Goal: Information Seeking & Learning: Learn about a topic

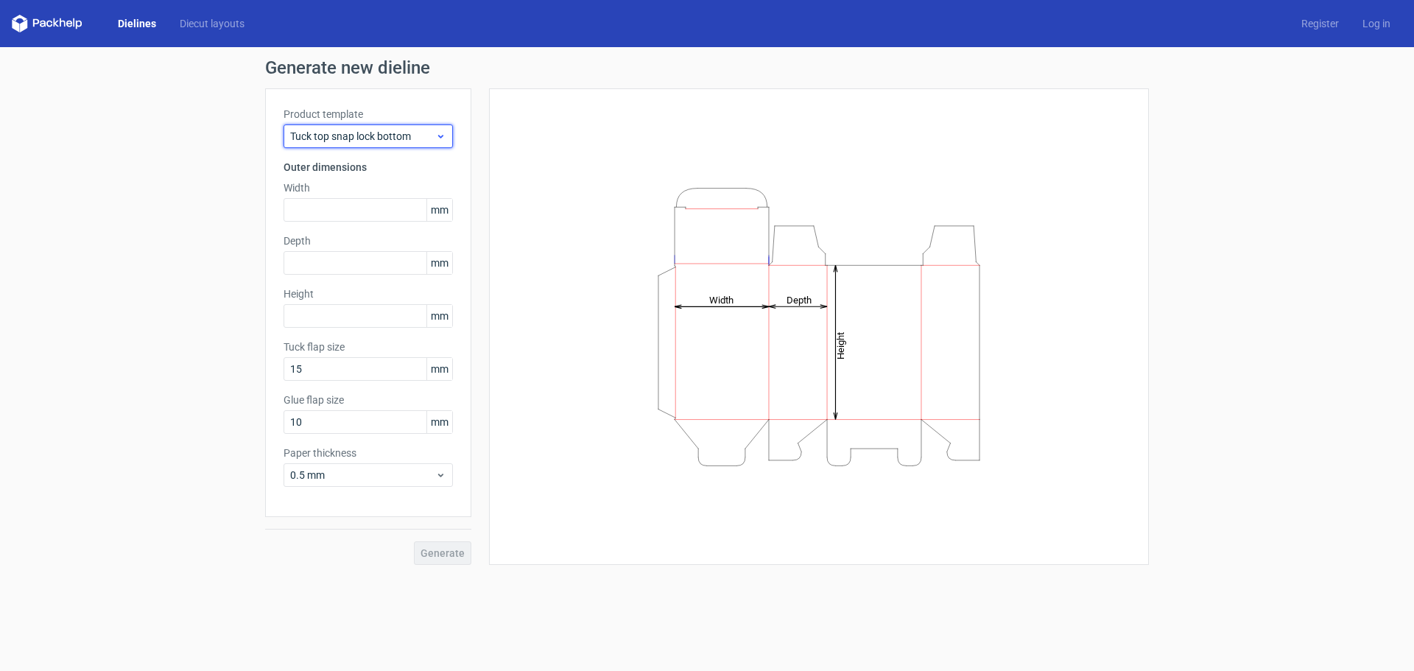
click at [449, 134] on div "Tuck top snap lock bottom" at bounding box center [368, 136] width 169 height 24
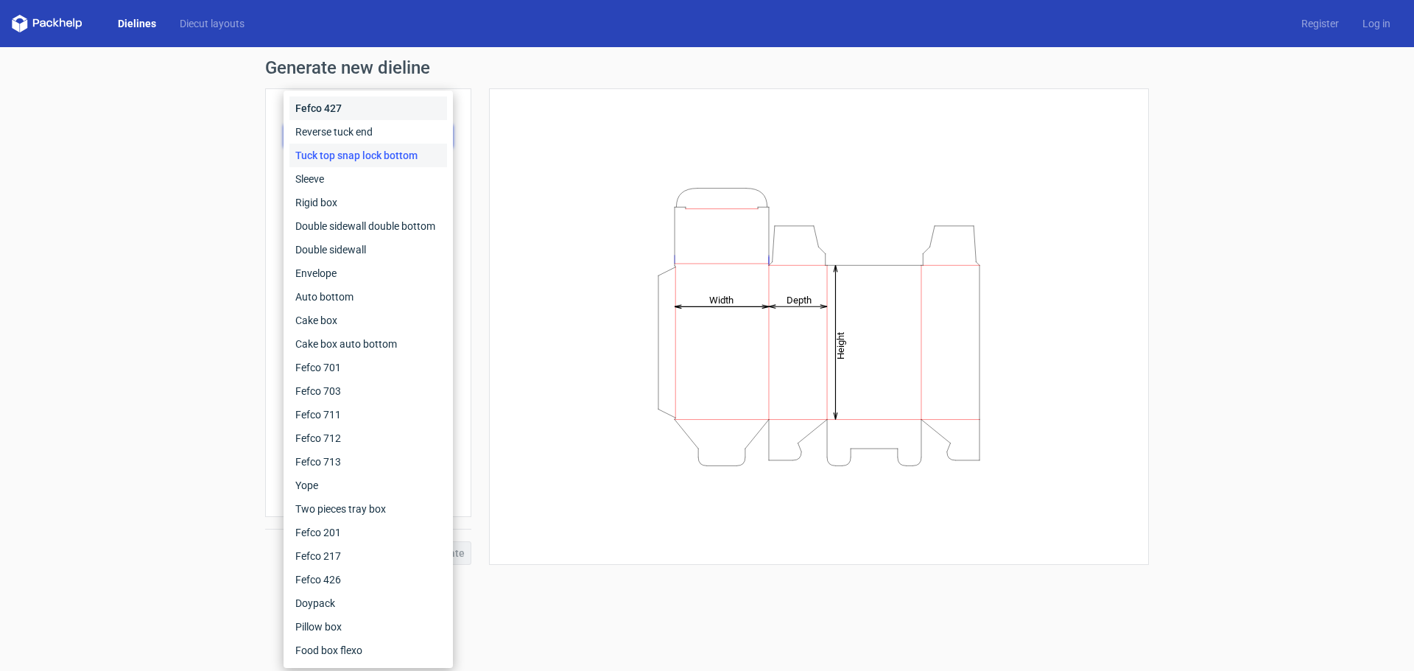
click at [404, 107] on div "Fefco 427" at bounding box center [369, 109] width 158 height 24
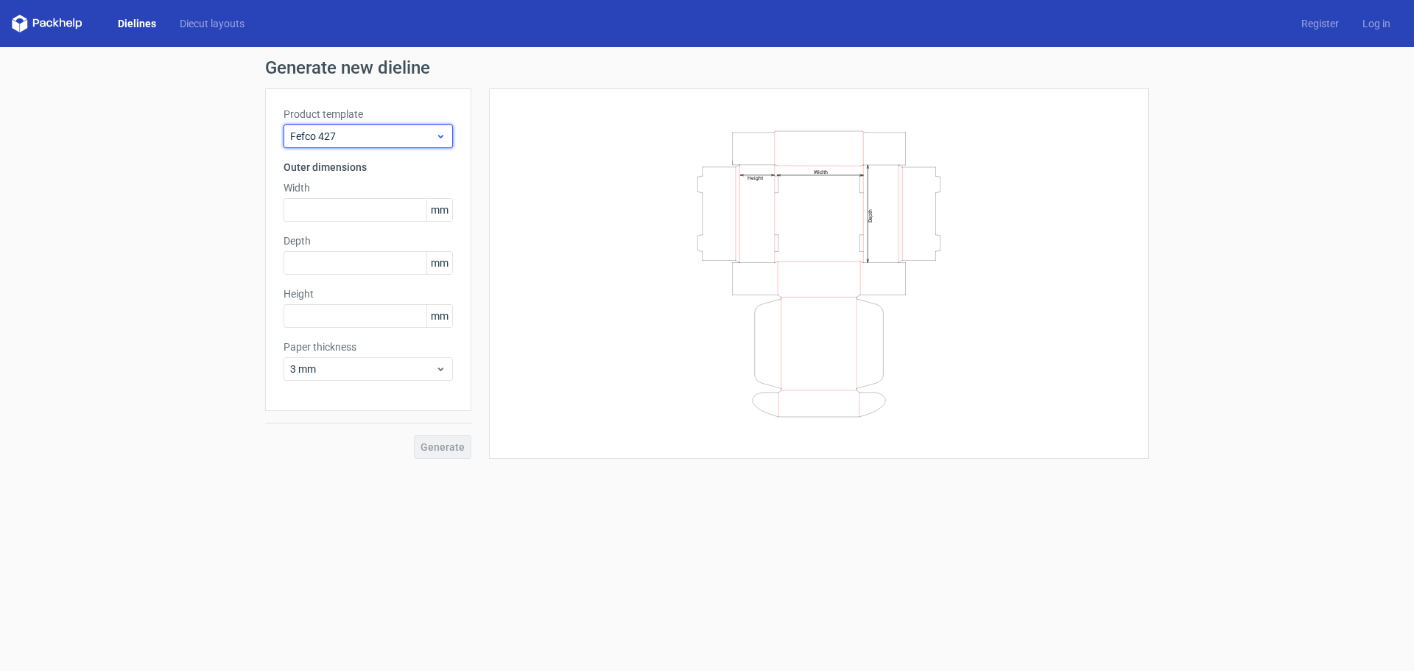
click at [441, 128] on div "Fefco 427" at bounding box center [368, 136] width 169 height 24
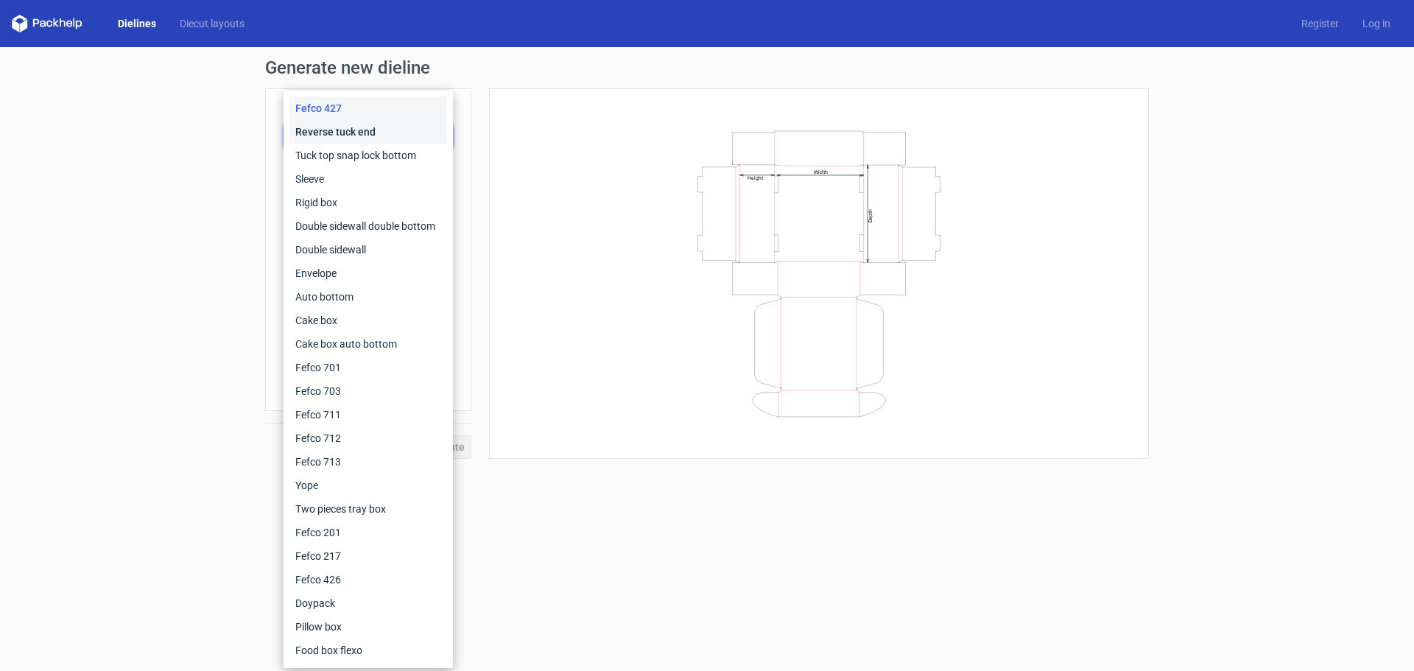
click at [429, 136] on div "Reverse tuck end" at bounding box center [369, 132] width 158 height 24
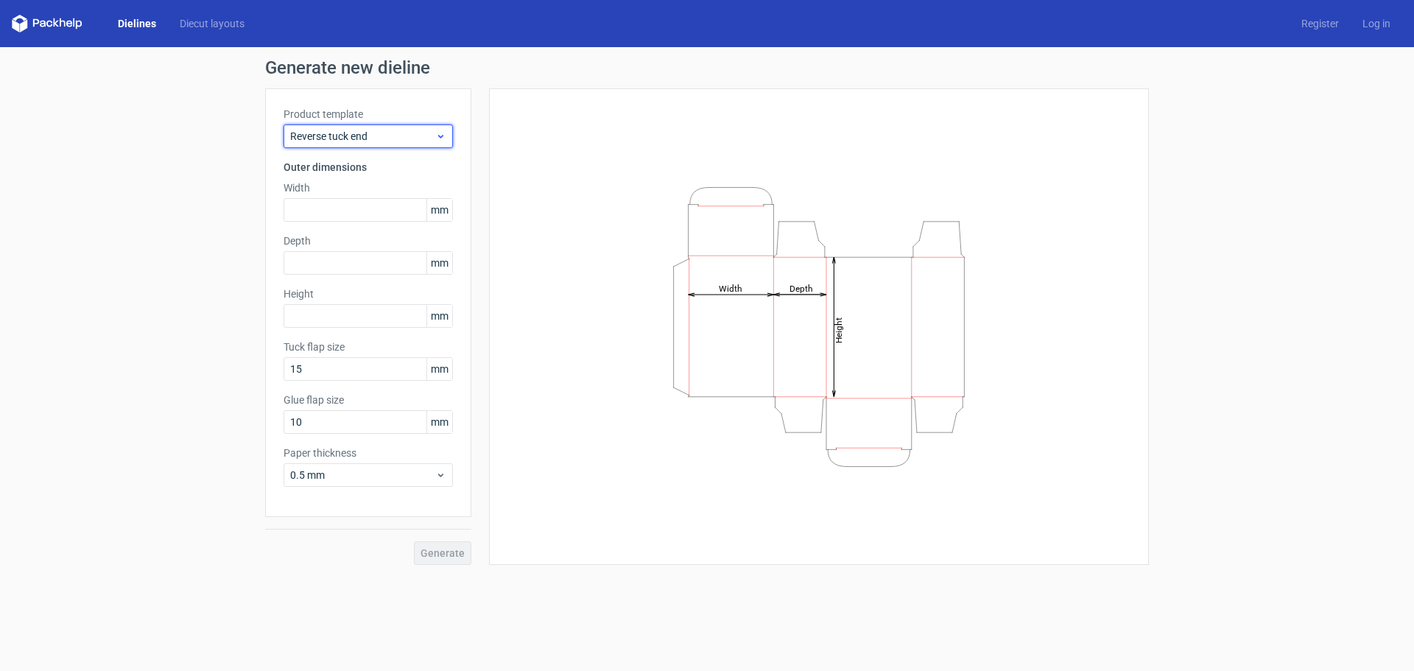
click at [437, 138] on icon at bounding box center [440, 136] width 11 height 12
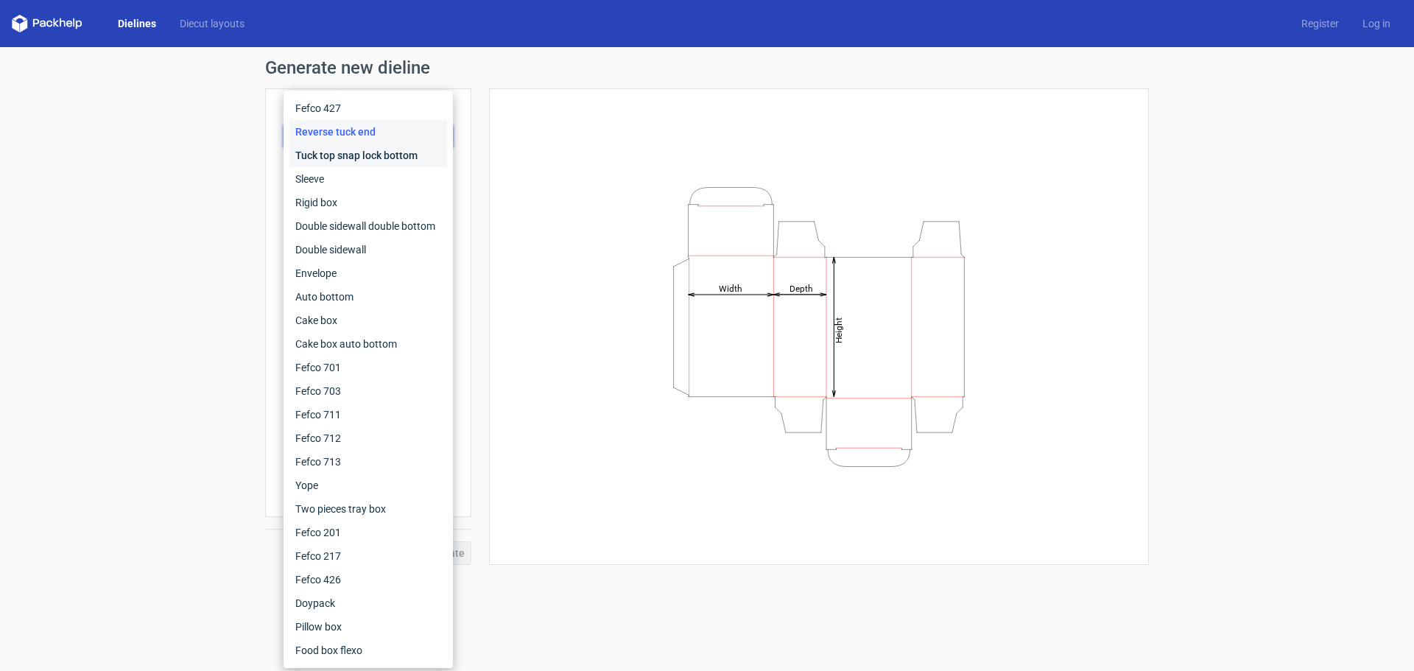
click at [426, 163] on div "Tuck top snap lock bottom" at bounding box center [369, 156] width 158 height 24
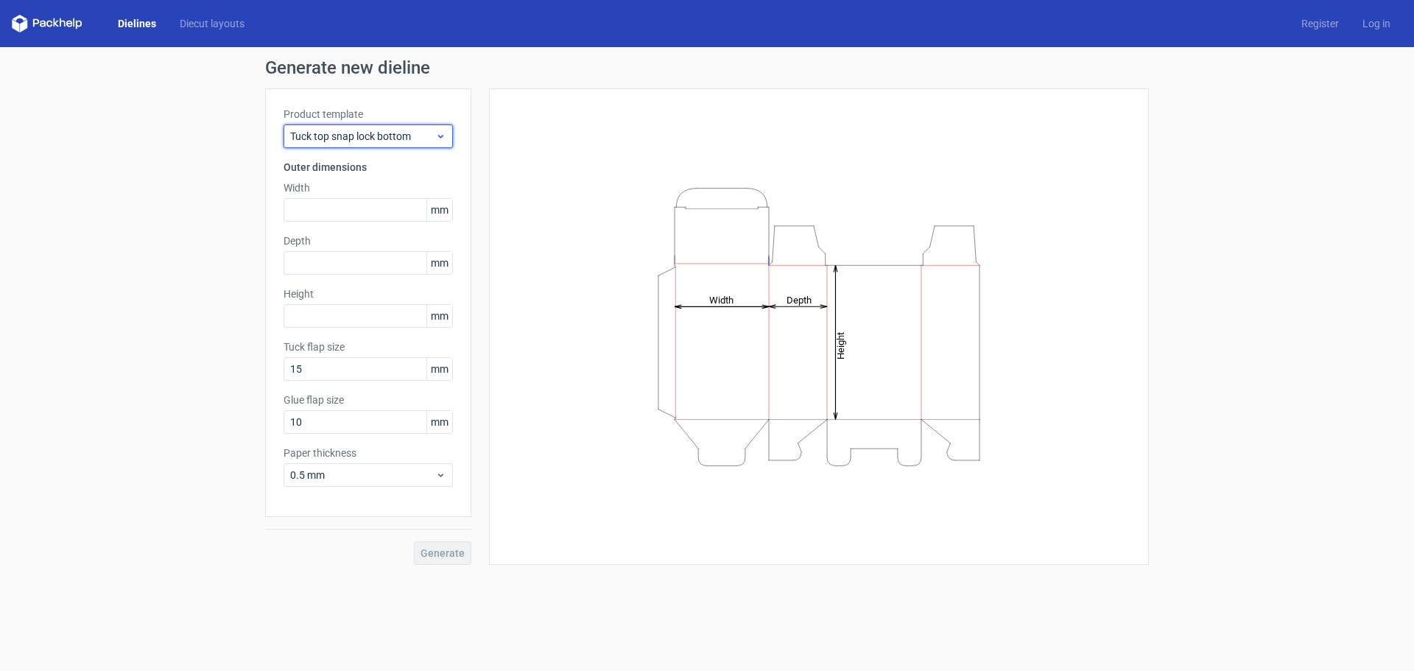
click at [439, 143] on div "Tuck top snap lock bottom" at bounding box center [368, 136] width 169 height 24
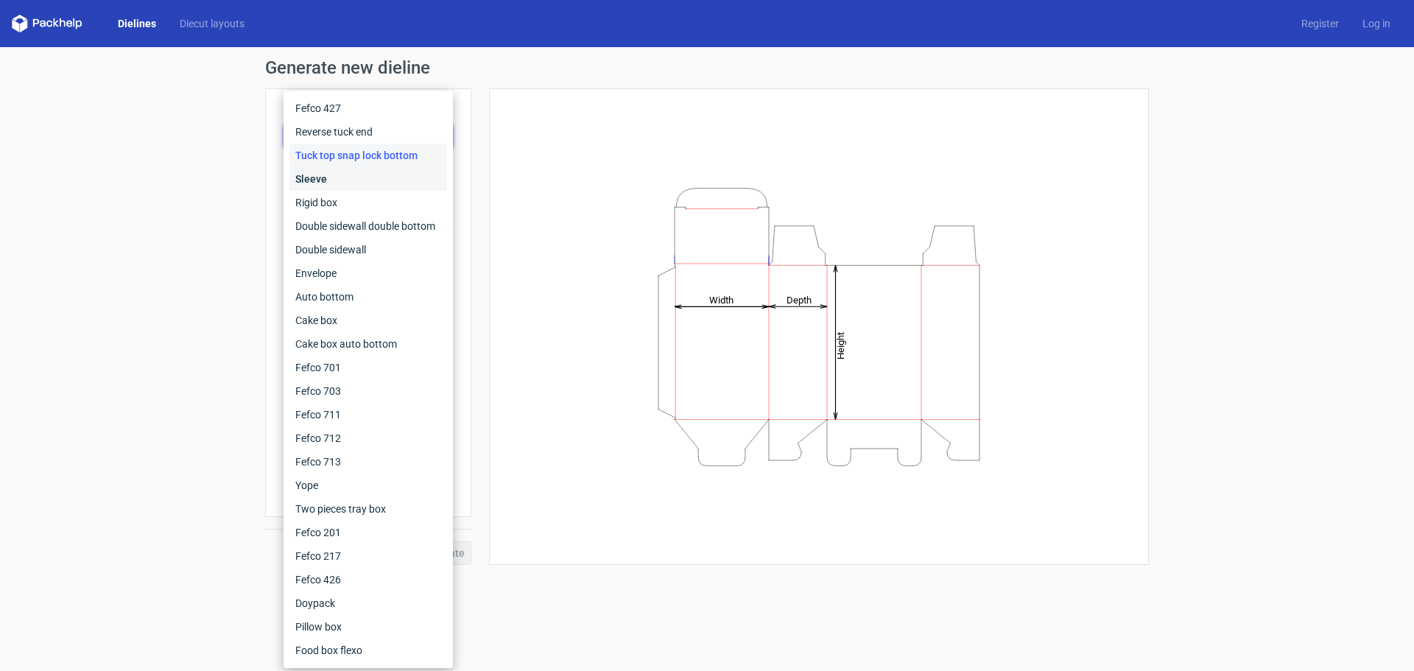
click at [424, 172] on div "Sleeve" at bounding box center [369, 179] width 158 height 24
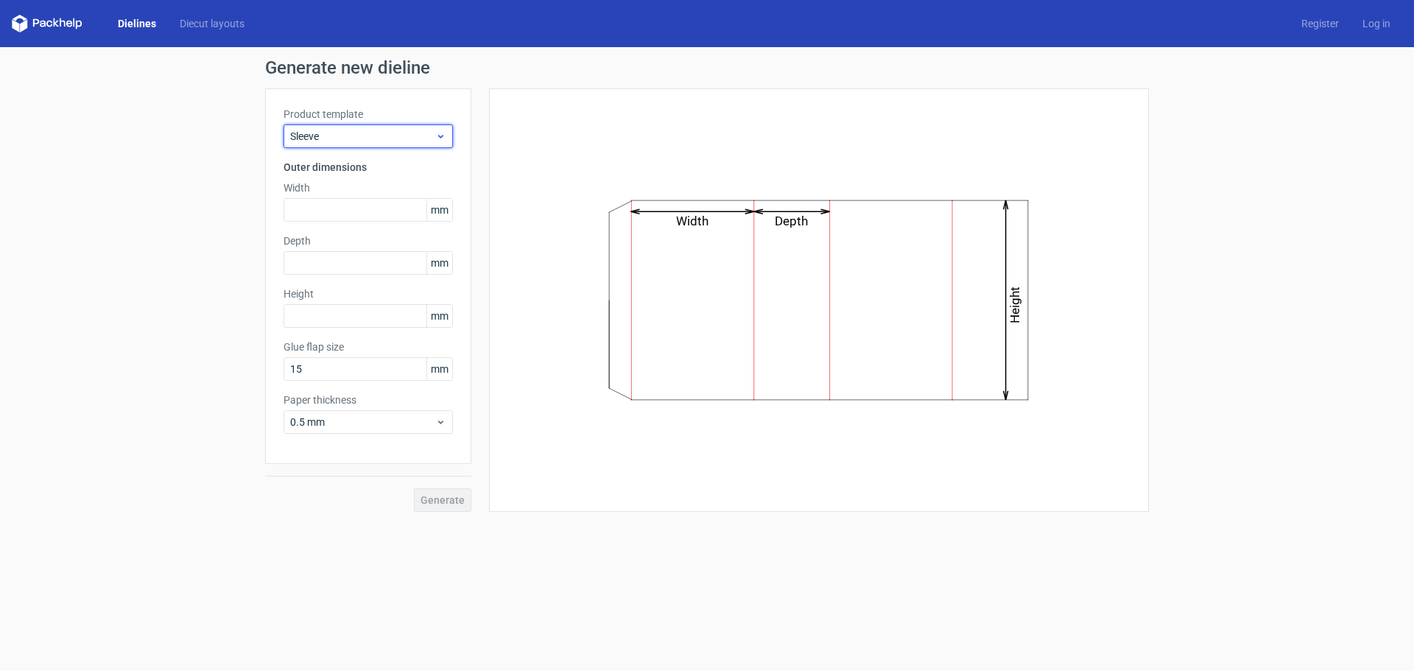
click at [435, 144] on div "Sleeve" at bounding box center [368, 136] width 169 height 24
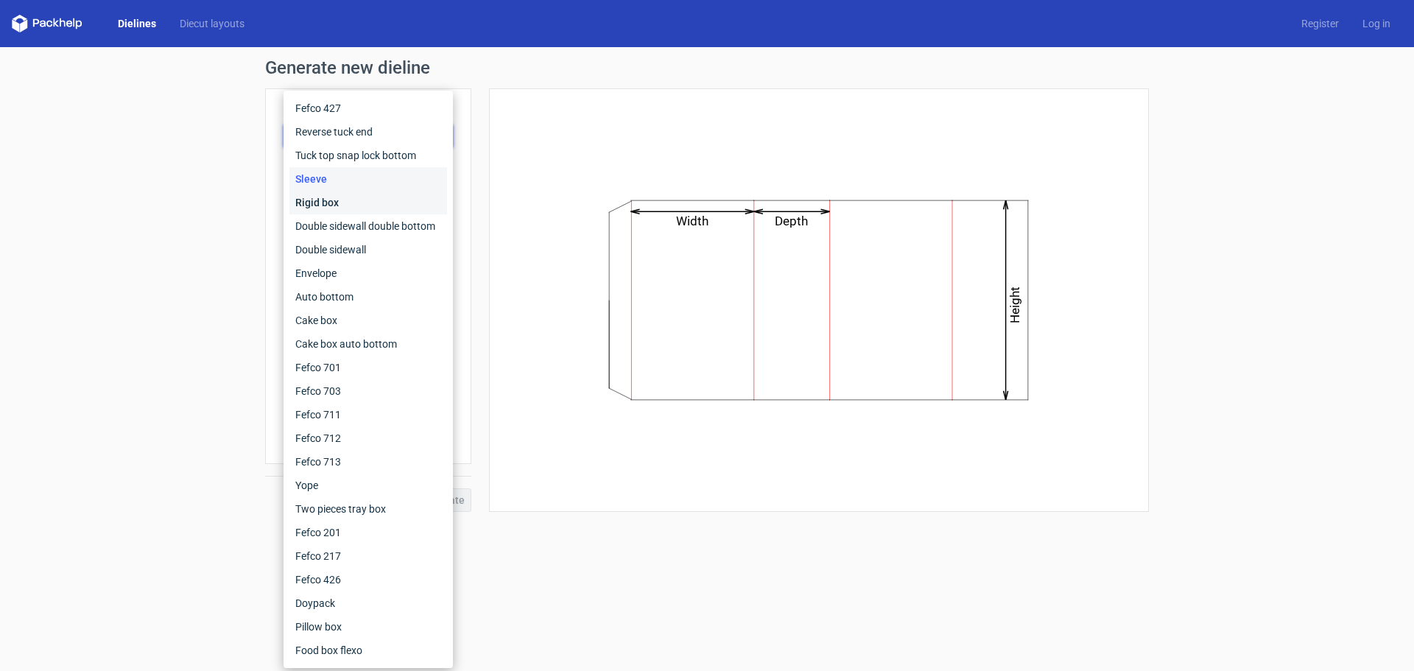
click at [413, 202] on div "Rigid box" at bounding box center [369, 203] width 158 height 24
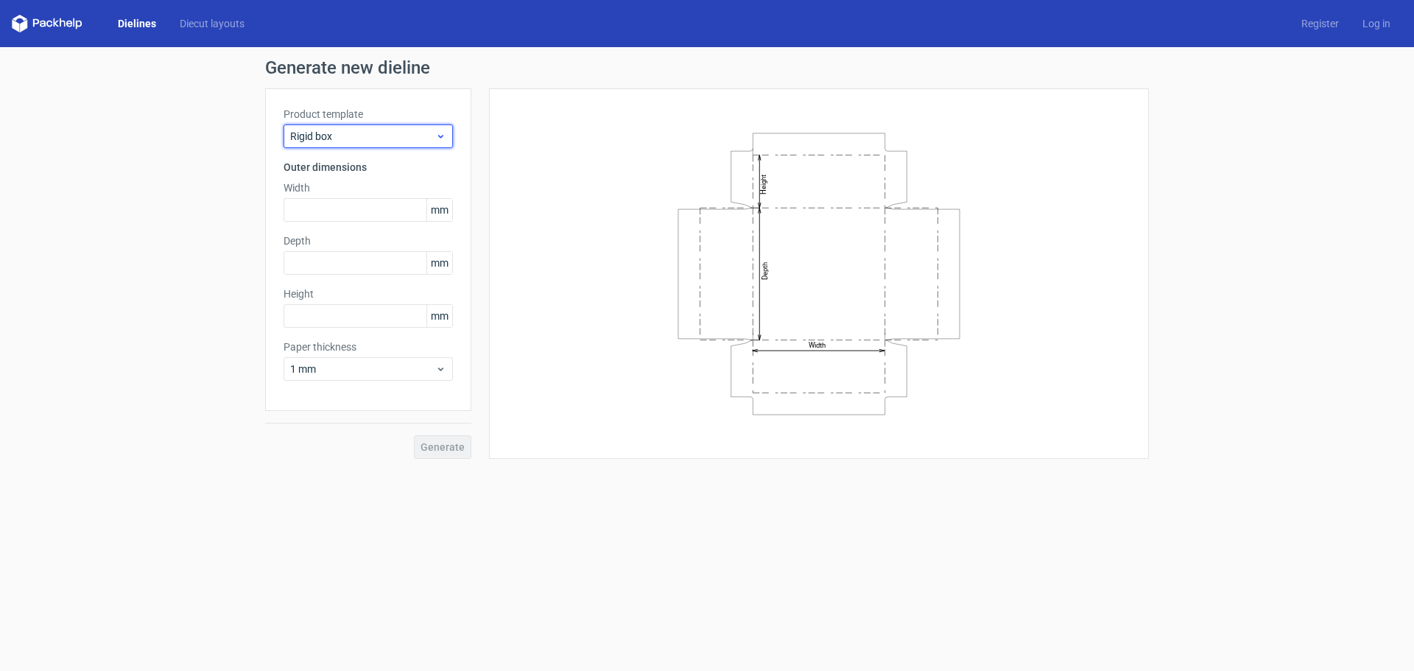
click at [446, 134] on icon at bounding box center [440, 136] width 11 height 12
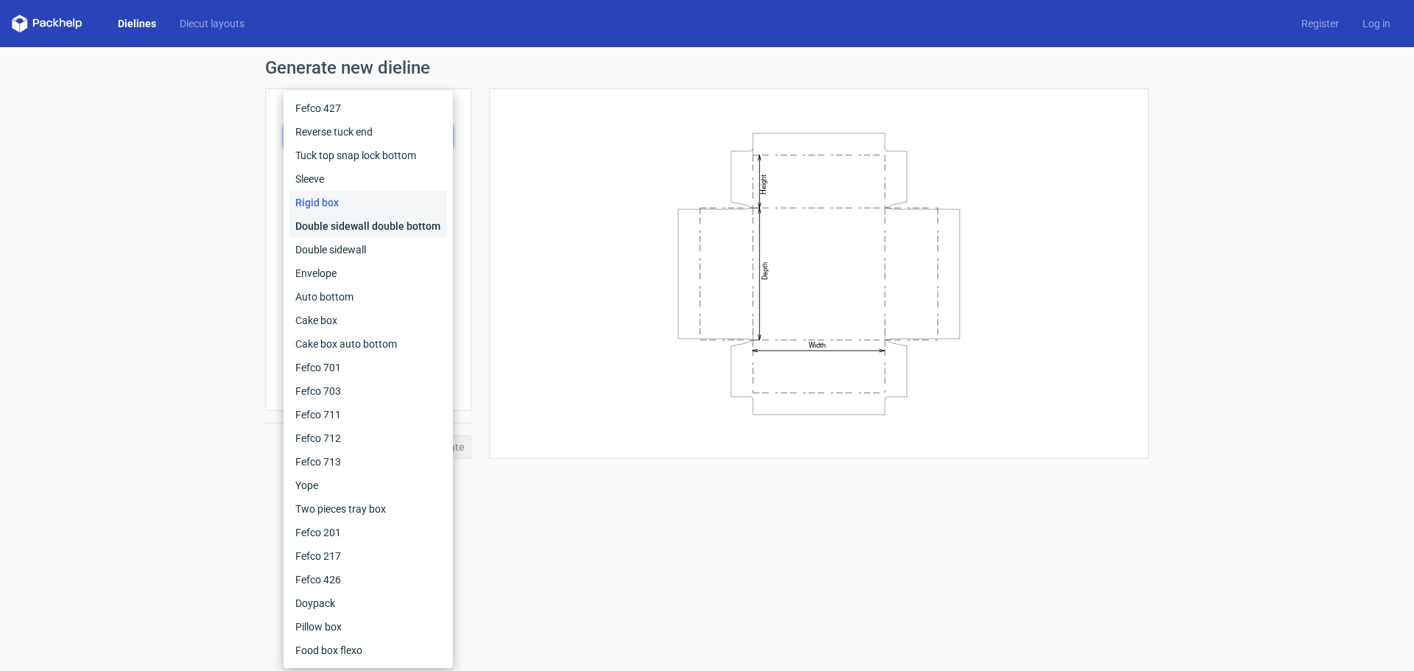
click at [429, 224] on div "Double sidewall double bottom" at bounding box center [369, 226] width 158 height 24
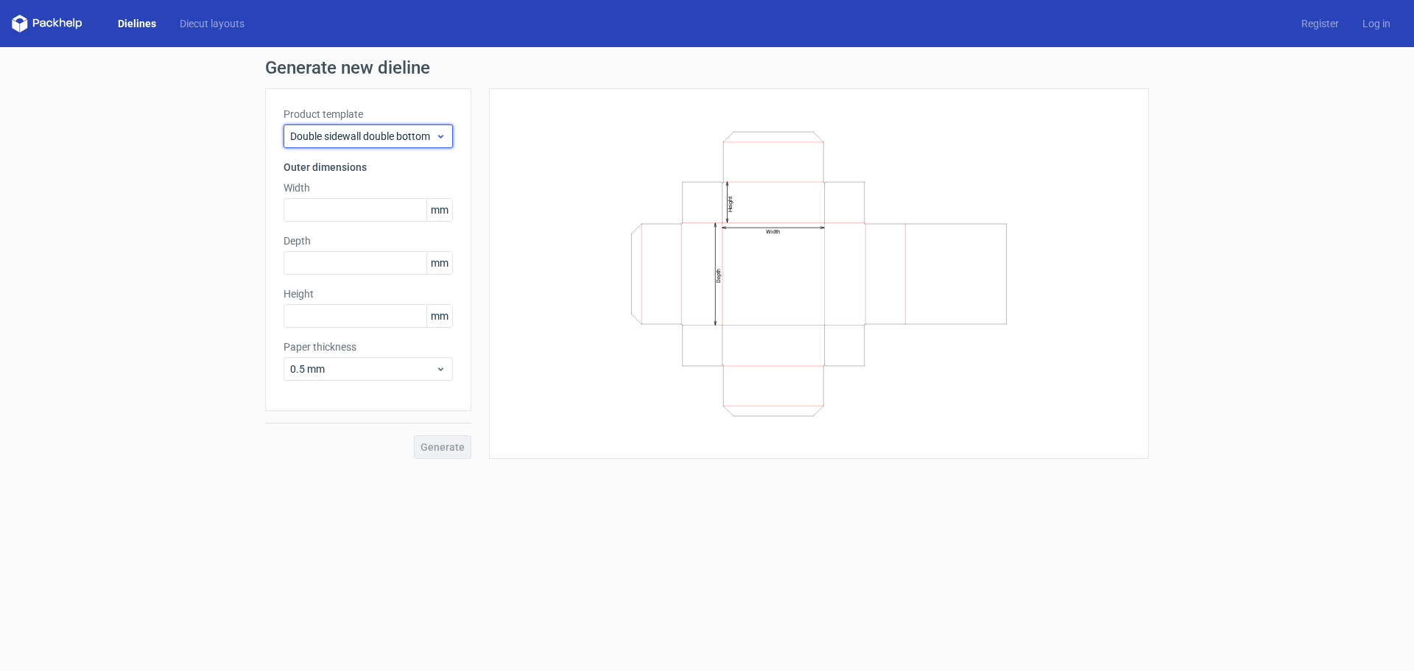
click at [429, 138] on span "Double sidewall double bottom" at bounding box center [362, 136] width 145 height 15
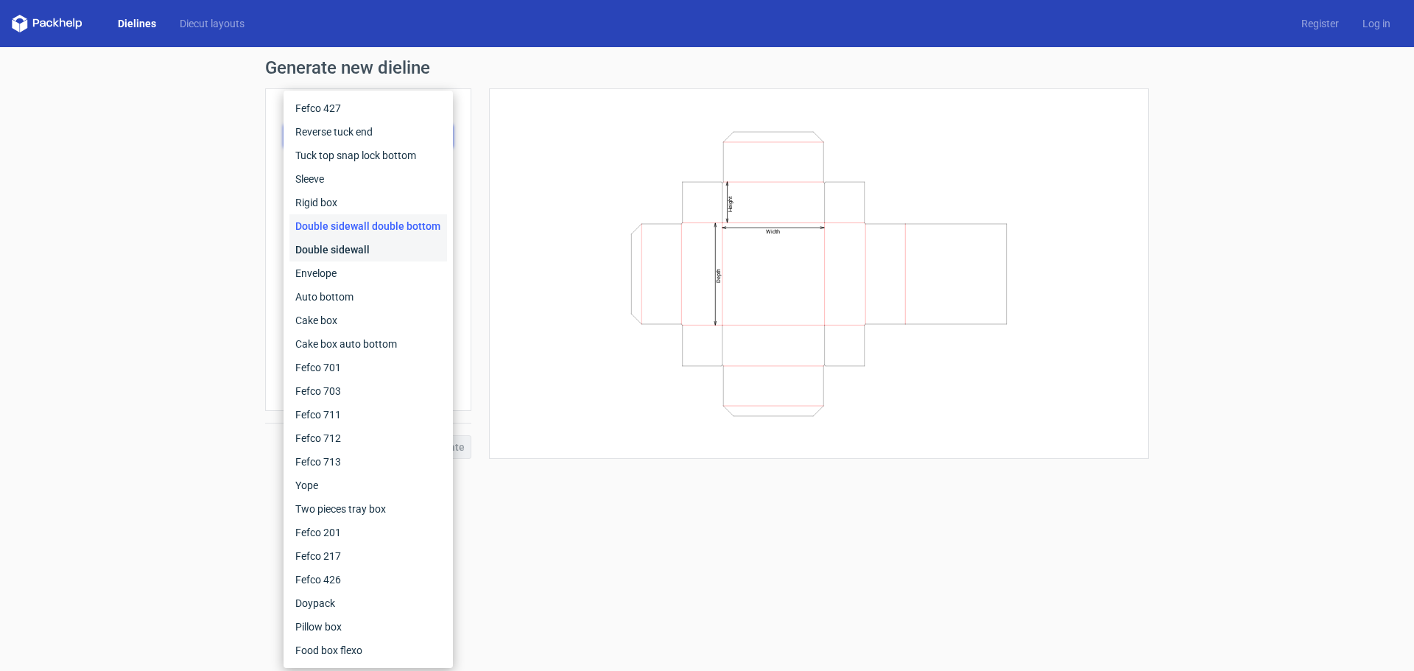
click at [409, 244] on div "Double sidewall" at bounding box center [369, 250] width 158 height 24
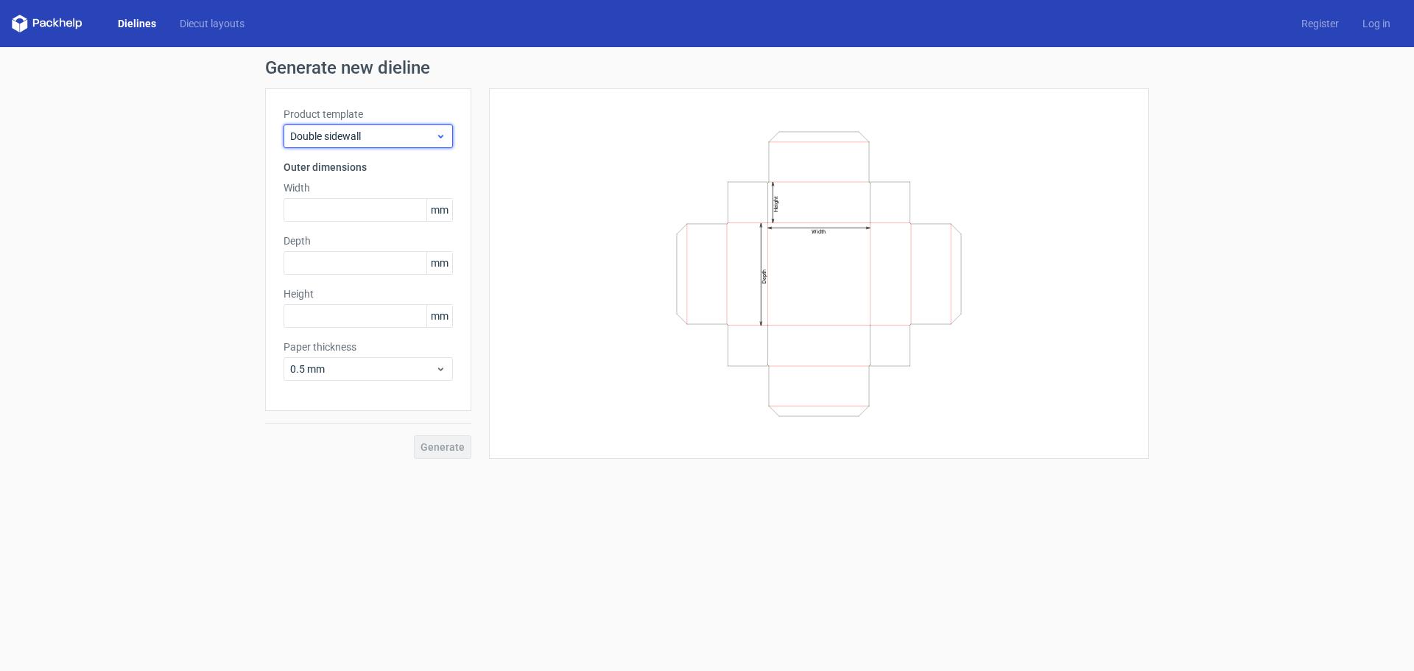
click at [438, 137] on icon at bounding box center [440, 136] width 11 height 12
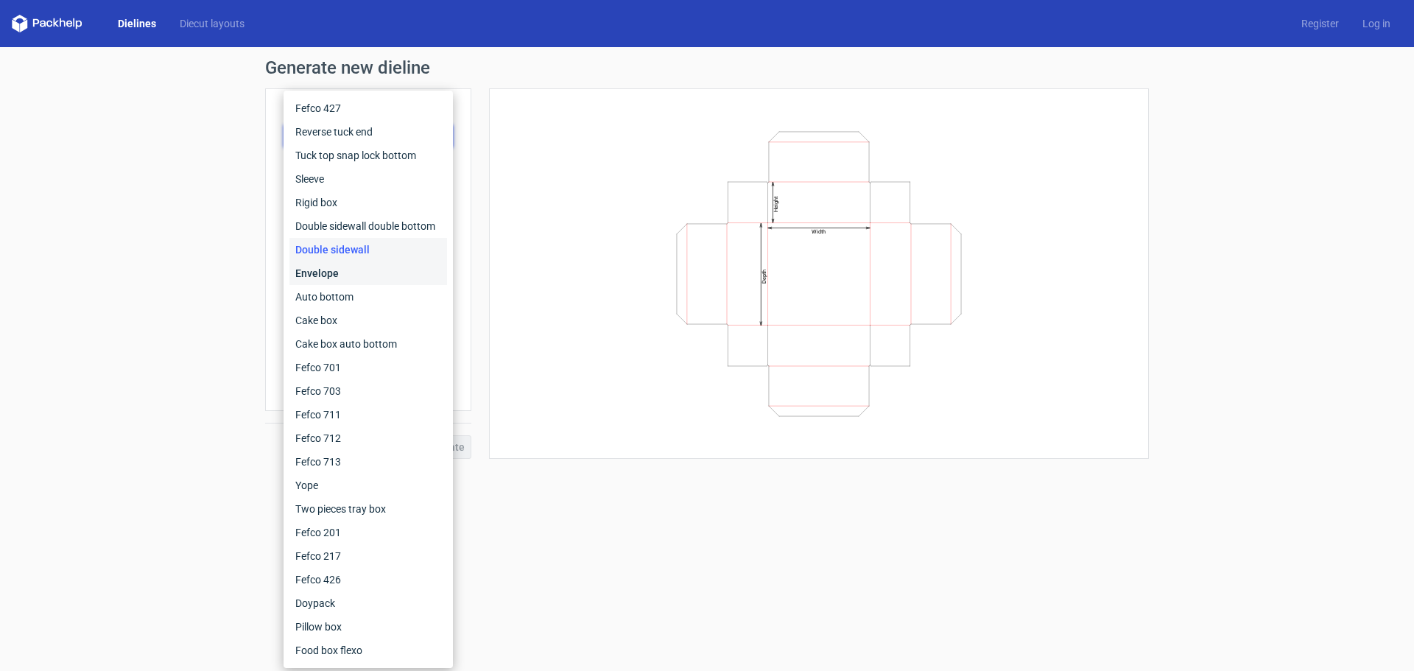
click at [422, 266] on div "Envelope" at bounding box center [369, 274] width 158 height 24
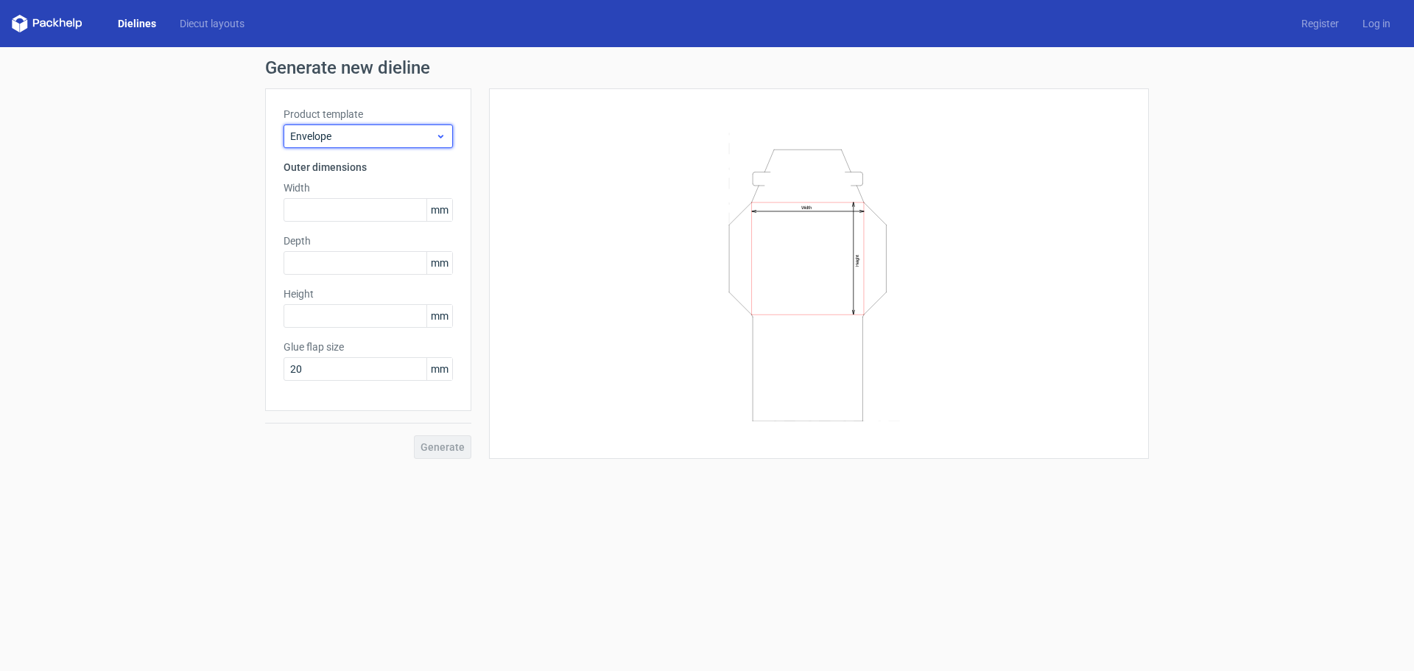
click at [436, 141] on icon at bounding box center [440, 136] width 11 height 12
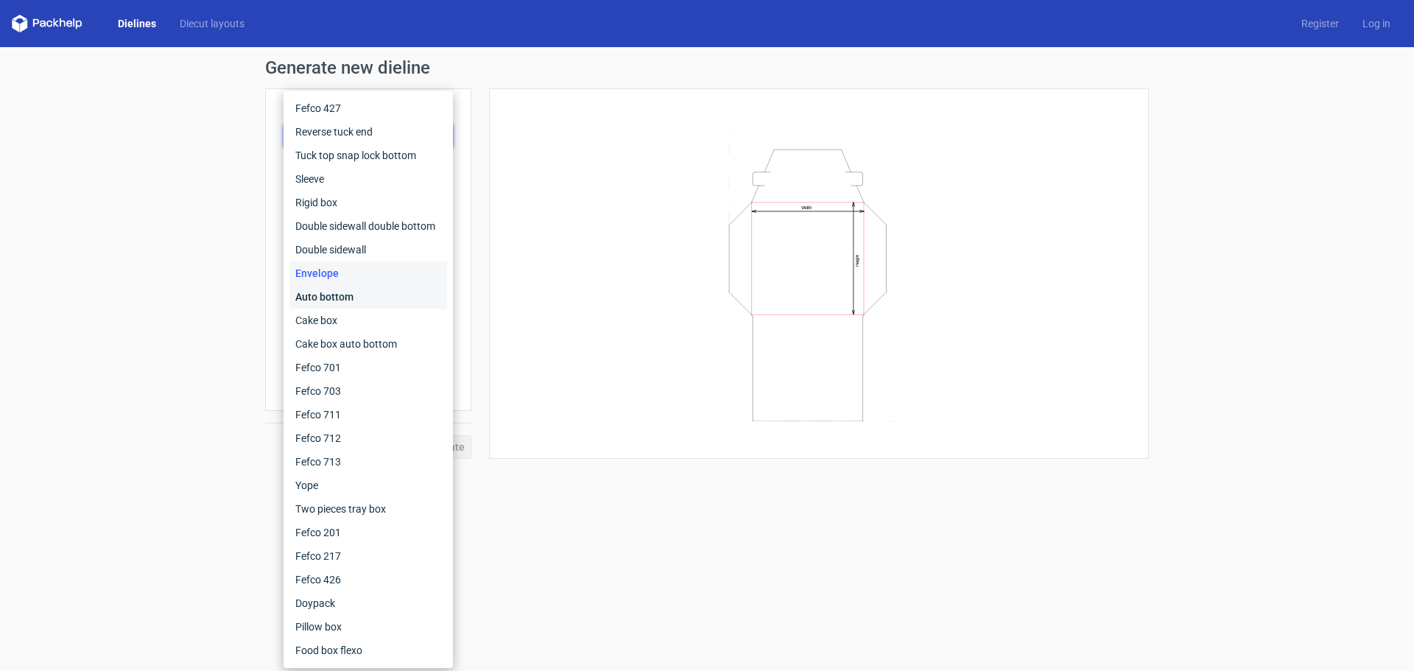
click at [404, 299] on div "Auto bottom" at bounding box center [369, 297] width 158 height 24
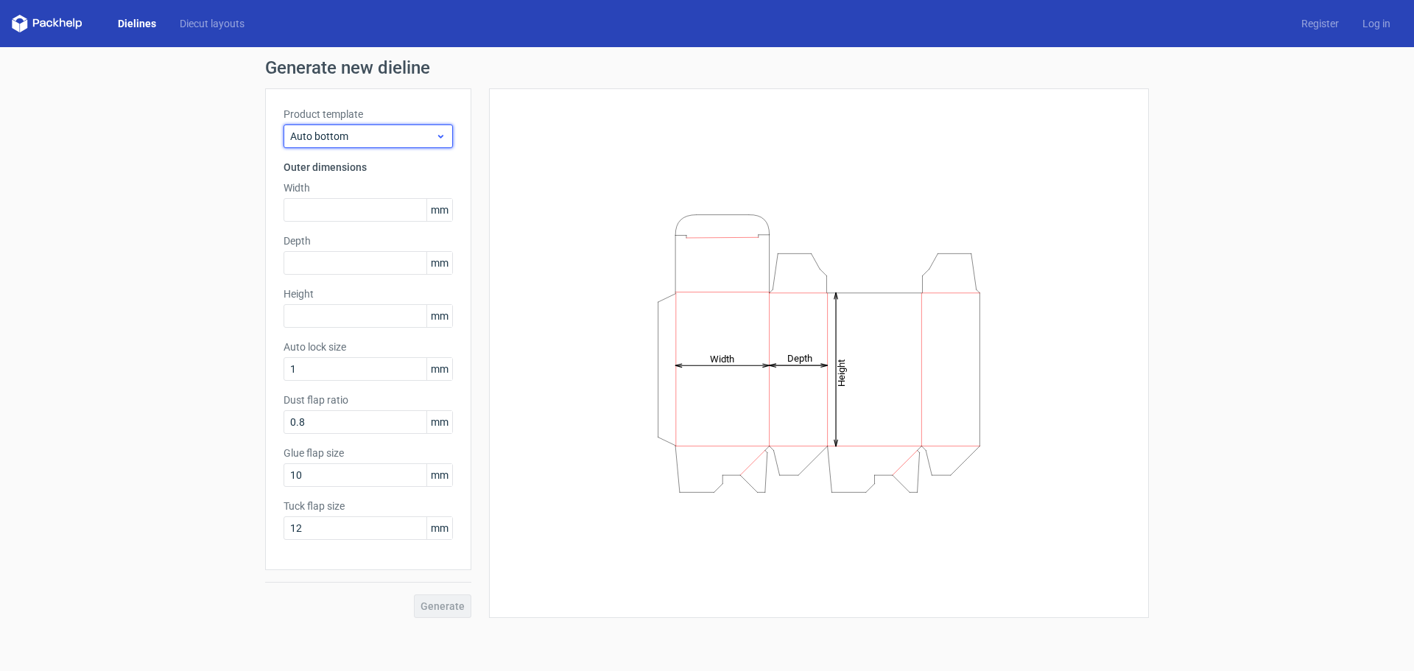
click at [418, 138] on span "Auto bottom" at bounding box center [362, 136] width 145 height 15
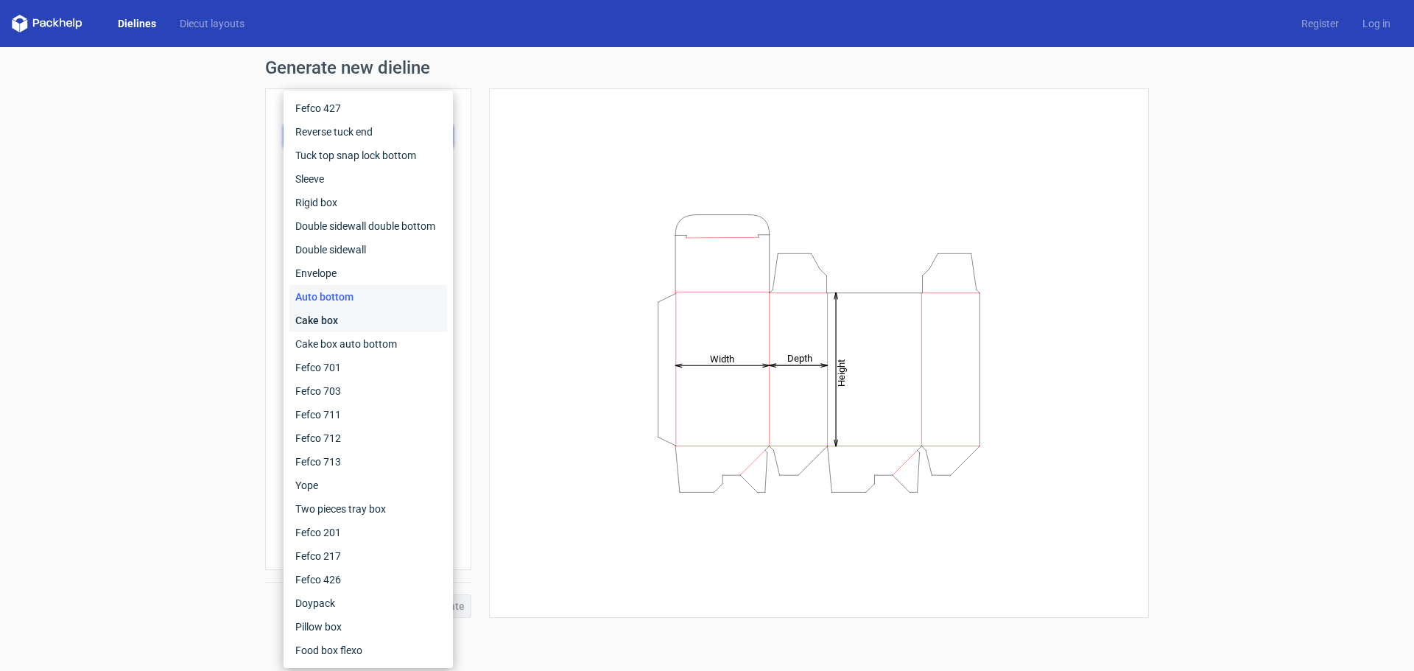
click at [401, 326] on div "Cake box" at bounding box center [369, 321] width 158 height 24
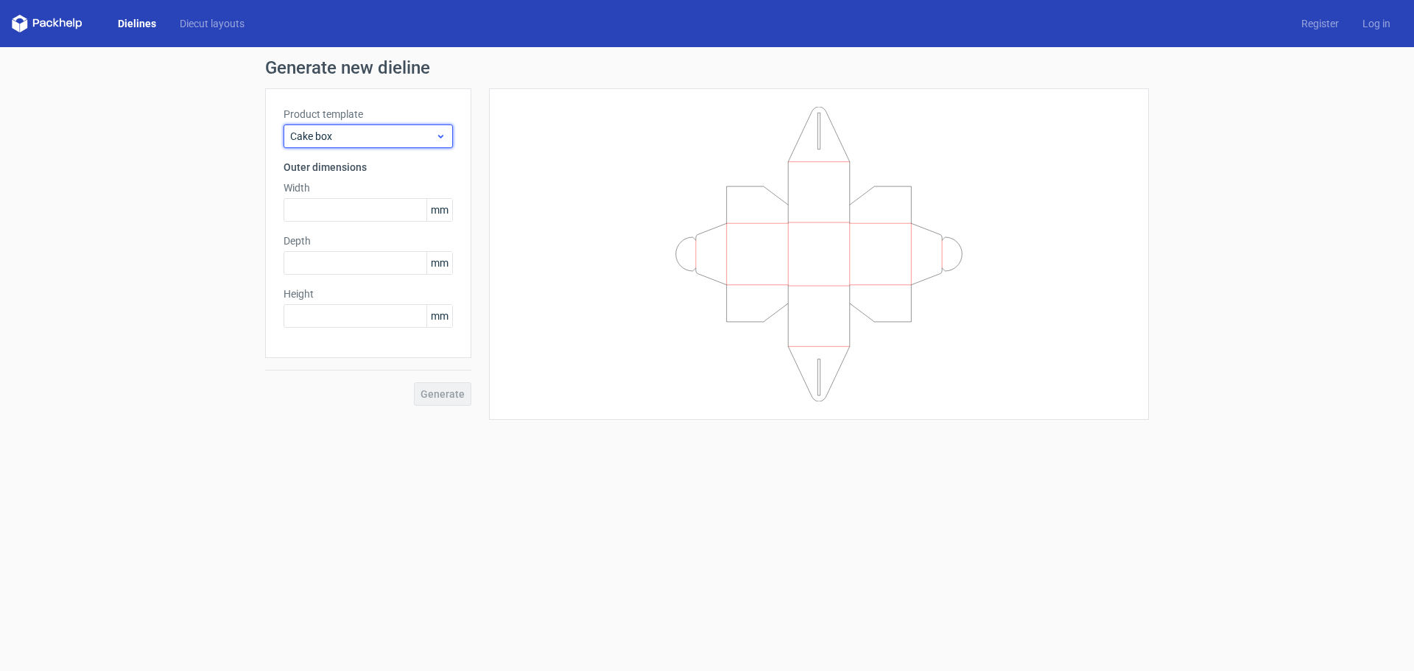
click at [429, 138] on span "Cake box" at bounding box center [362, 136] width 145 height 15
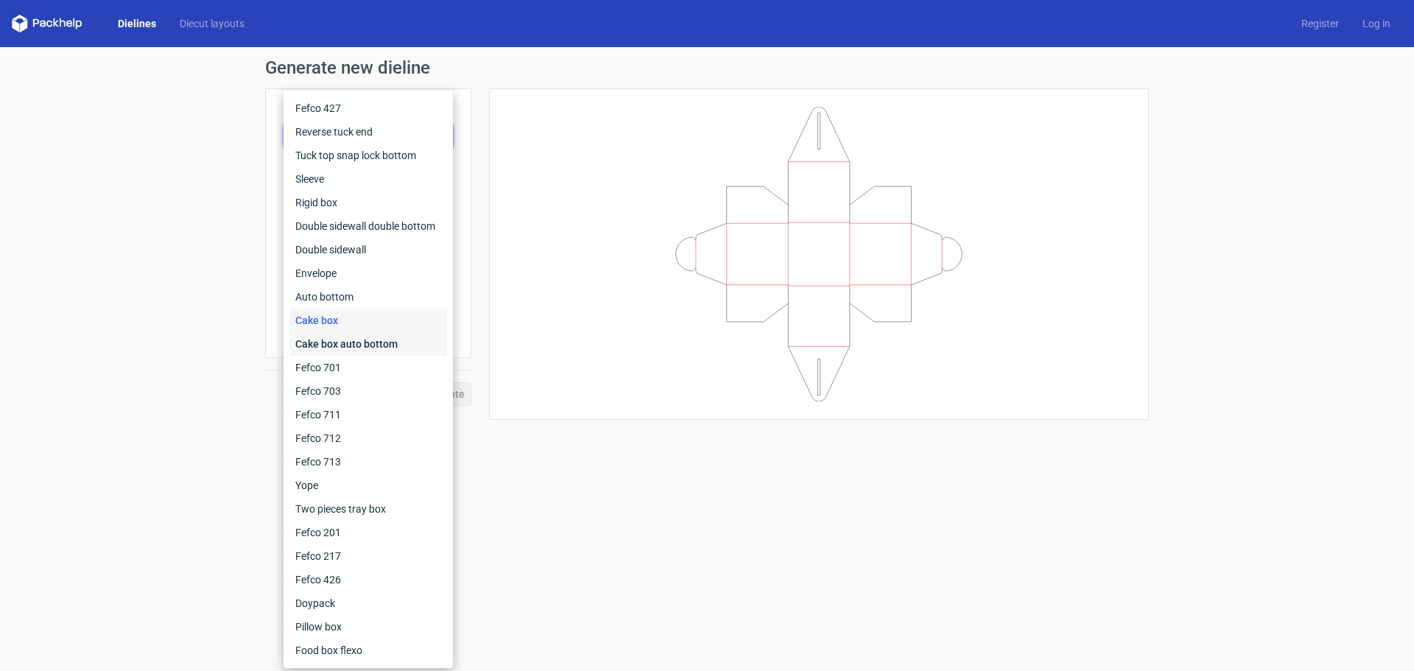
click at [399, 345] on div "Cake box auto bottom" at bounding box center [369, 344] width 158 height 24
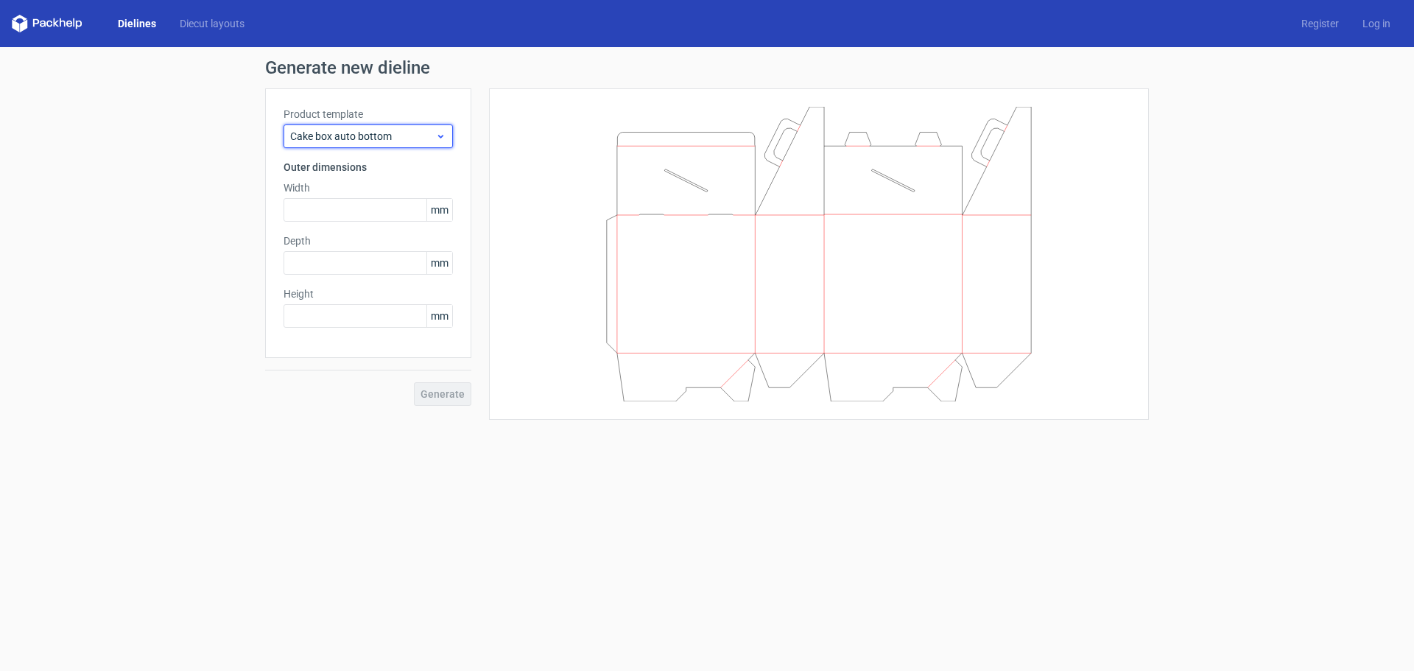
click at [417, 145] on div "Cake box auto bottom" at bounding box center [368, 136] width 169 height 24
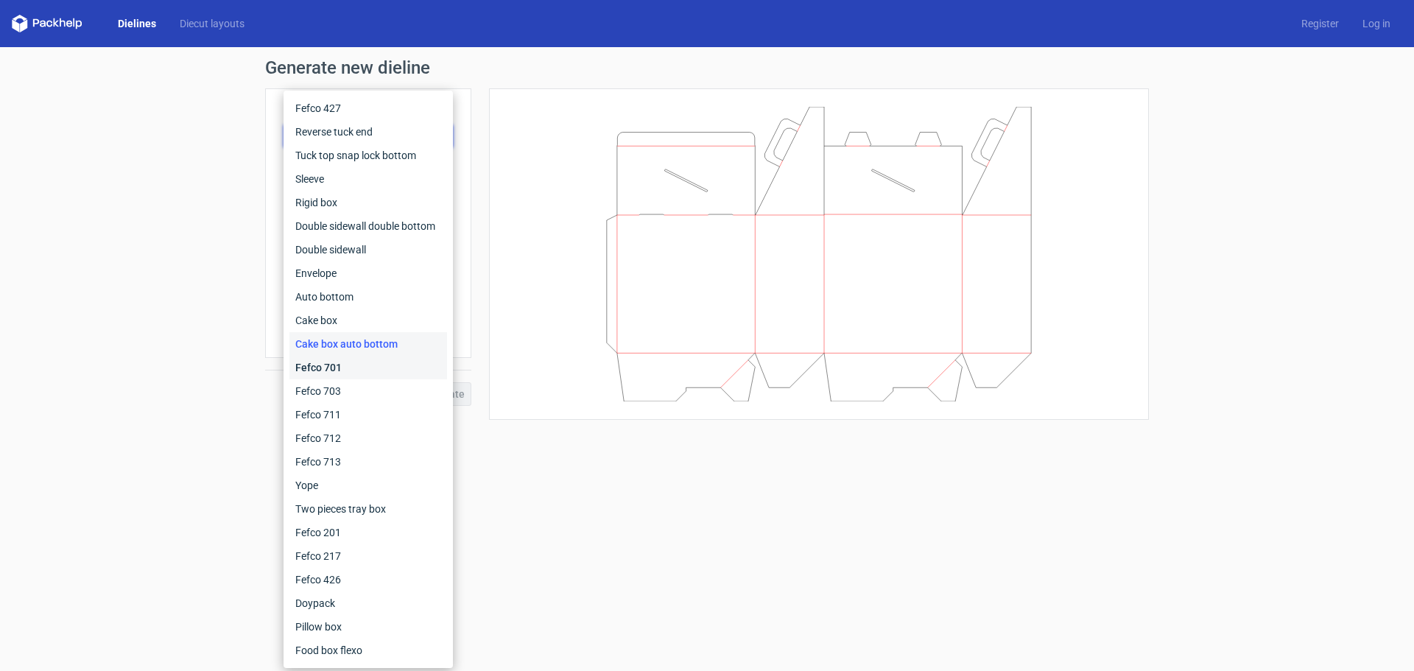
click at [382, 362] on div "Fefco 701" at bounding box center [369, 368] width 158 height 24
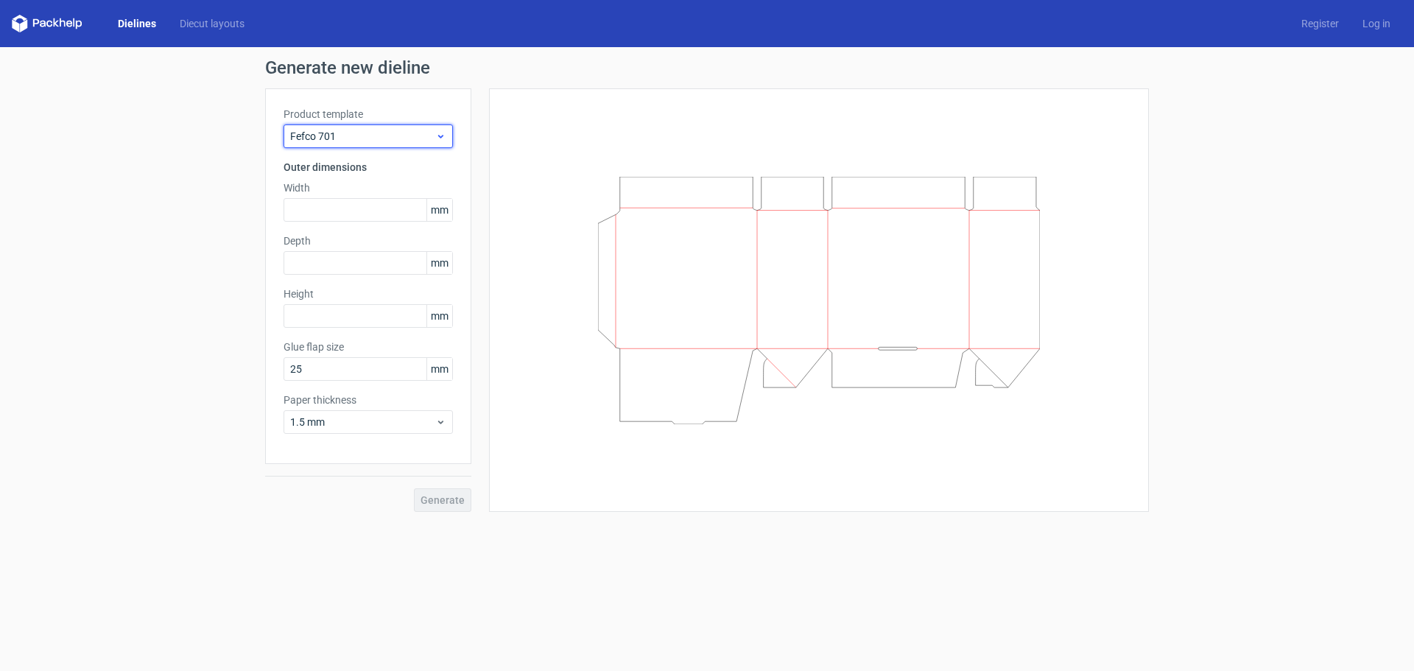
click at [400, 134] on span "Fefco 701" at bounding box center [362, 136] width 145 height 15
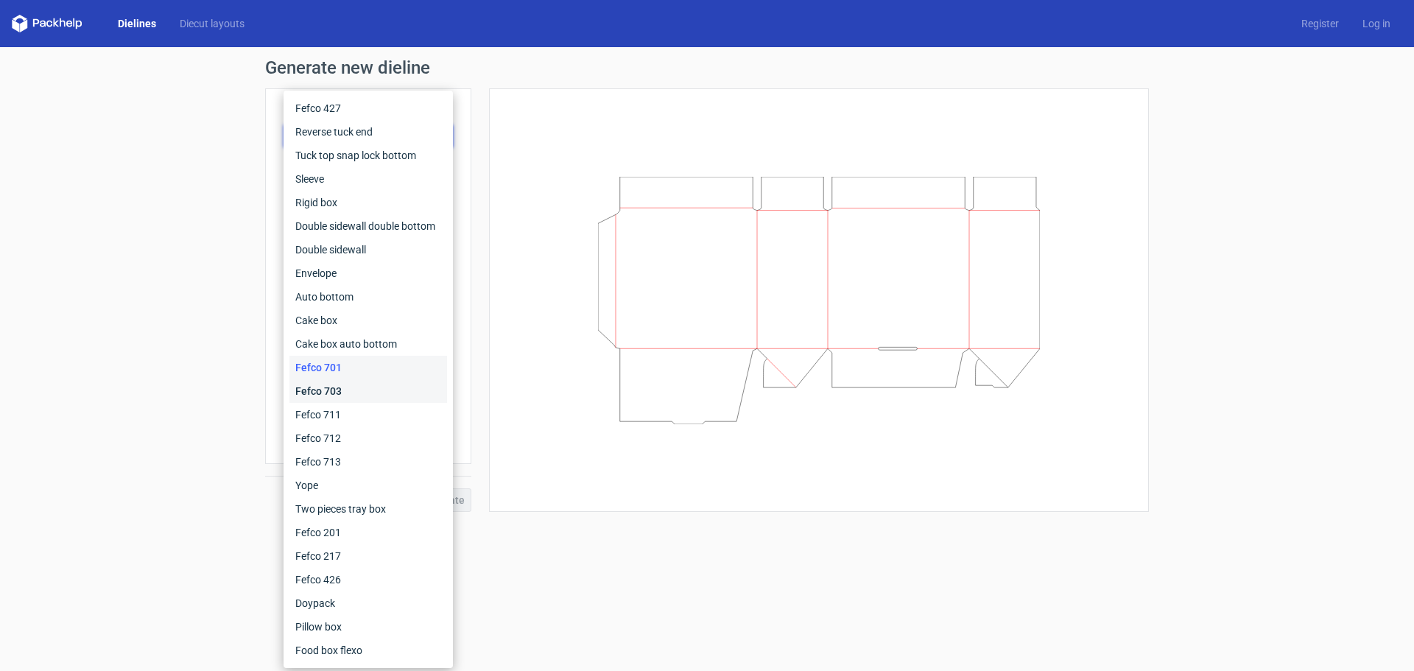
click at [371, 389] on div "Fefco 703" at bounding box center [369, 391] width 158 height 24
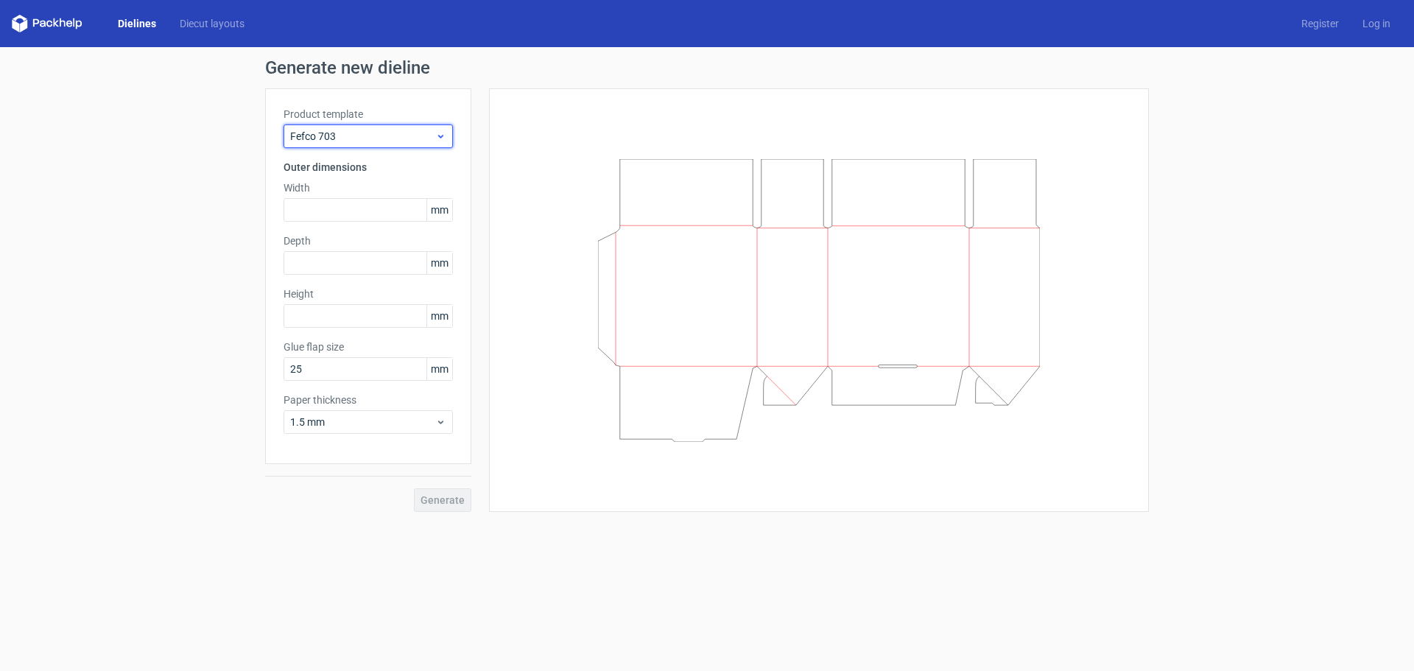
click at [422, 140] on span "Fefco 703" at bounding box center [362, 136] width 145 height 15
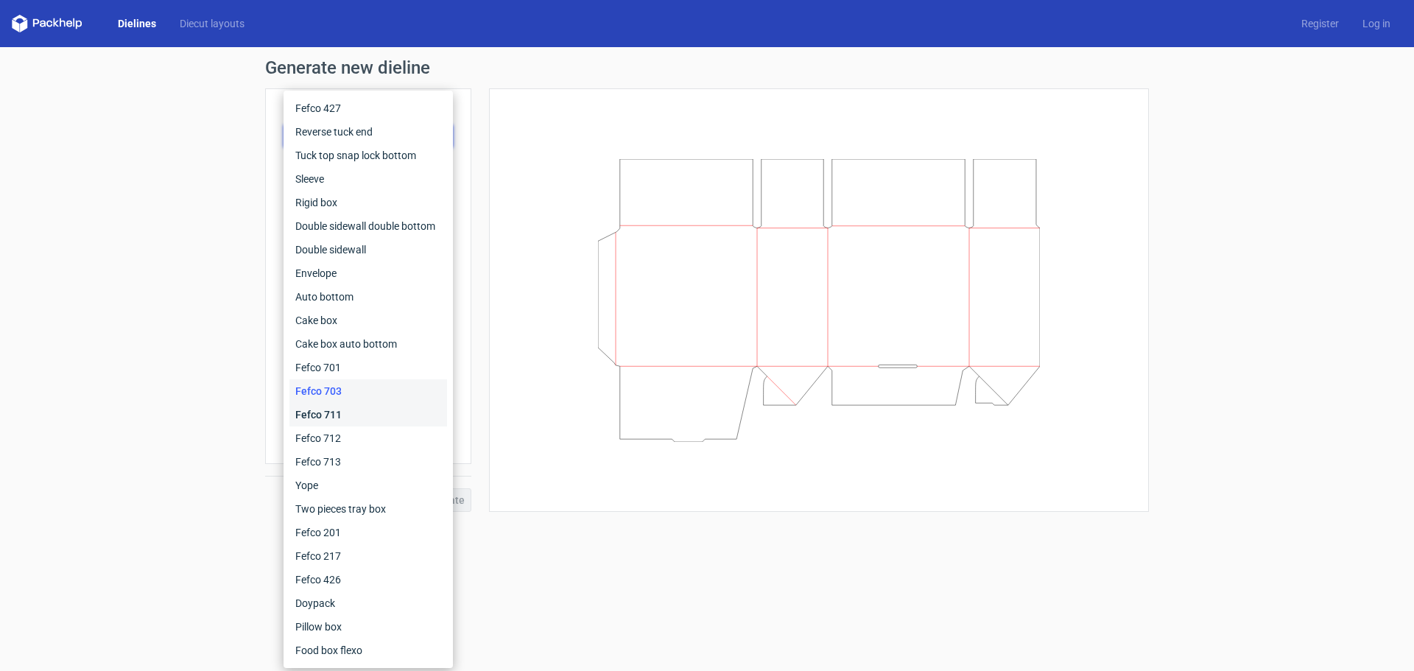
click at [376, 420] on div "Fefco 711" at bounding box center [369, 415] width 158 height 24
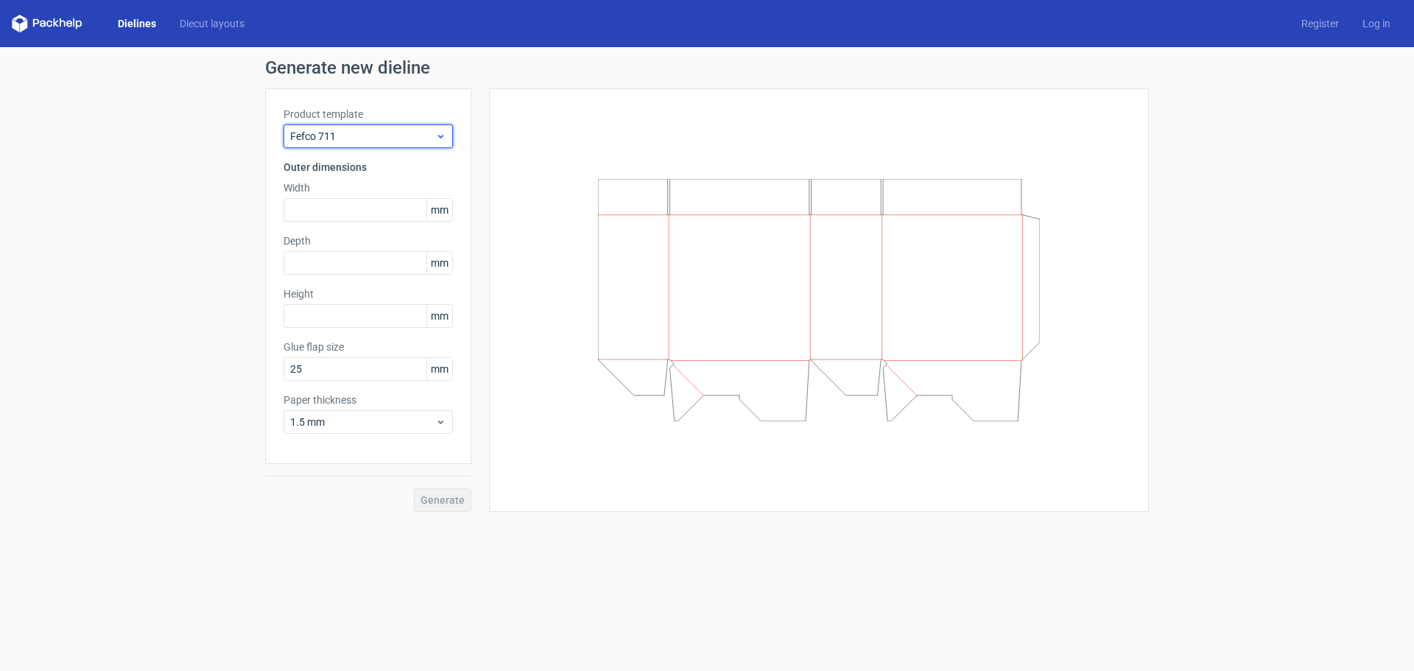
click at [413, 136] on span "Fefco 711" at bounding box center [362, 136] width 145 height 15
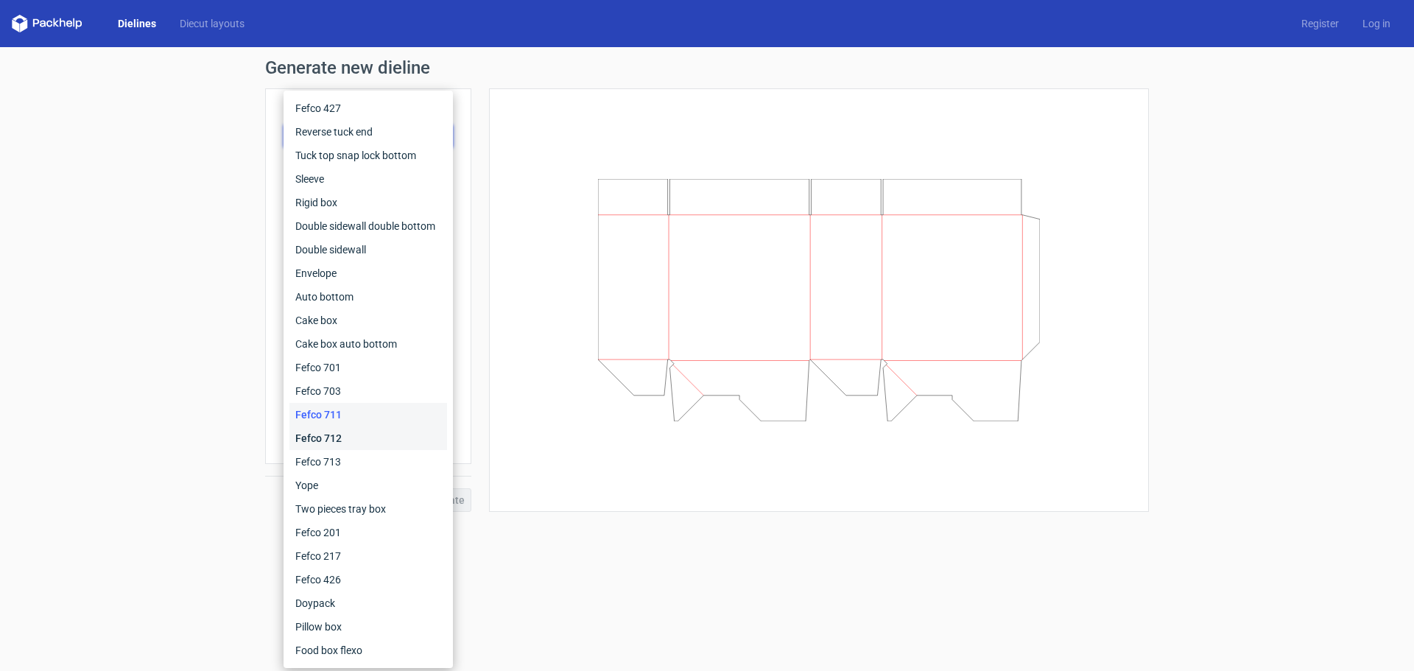
click at [372, 432] on div "Fefco 712" at bounding box center [369, 439] width 158 height 24
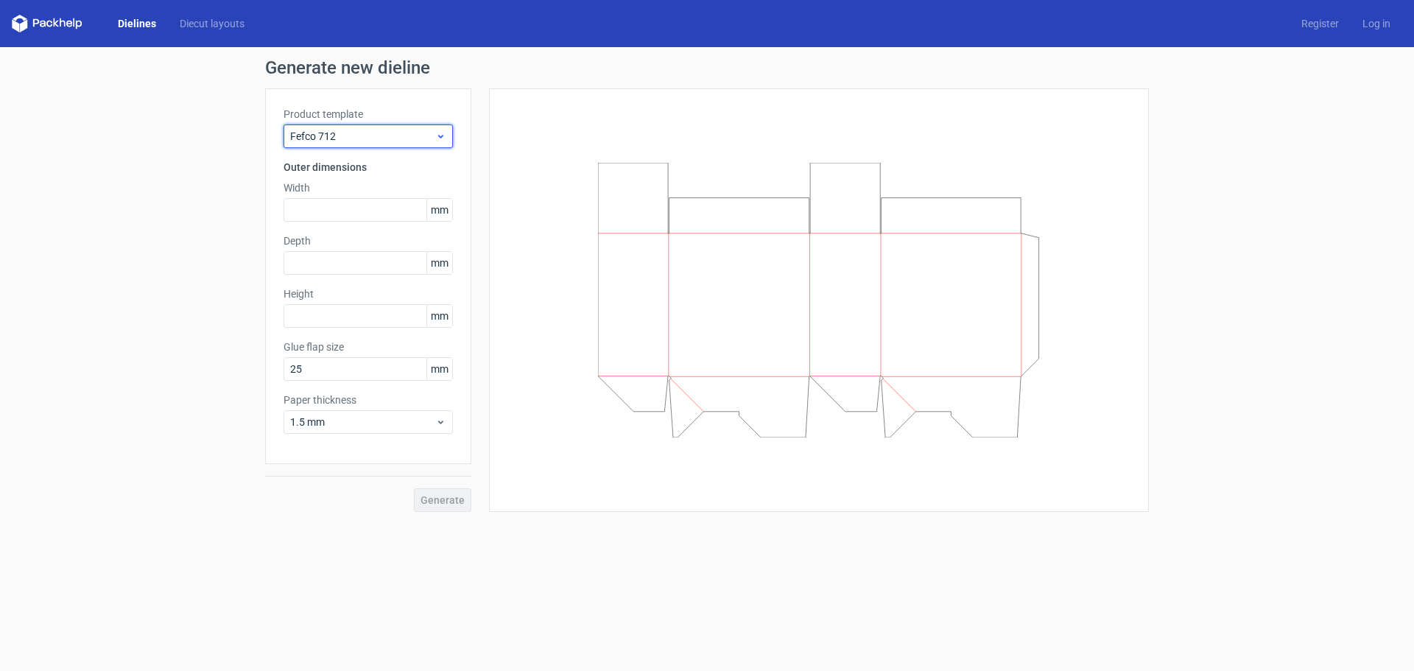
click at [427, 138] on span "Fefco 712" at bounding box center [362, 136] width 145 height 15
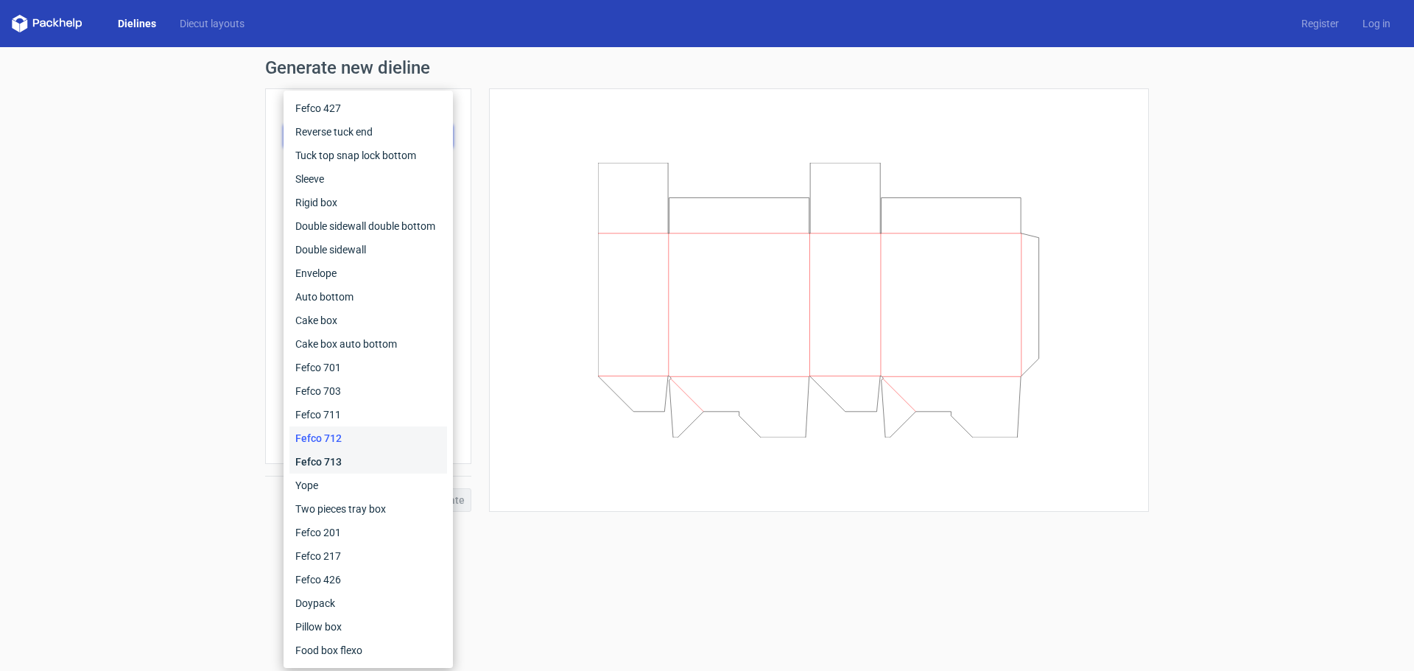
click at [381, 463] on div "Fefco 713" at bounding box center [369, 462] width 158 height 24
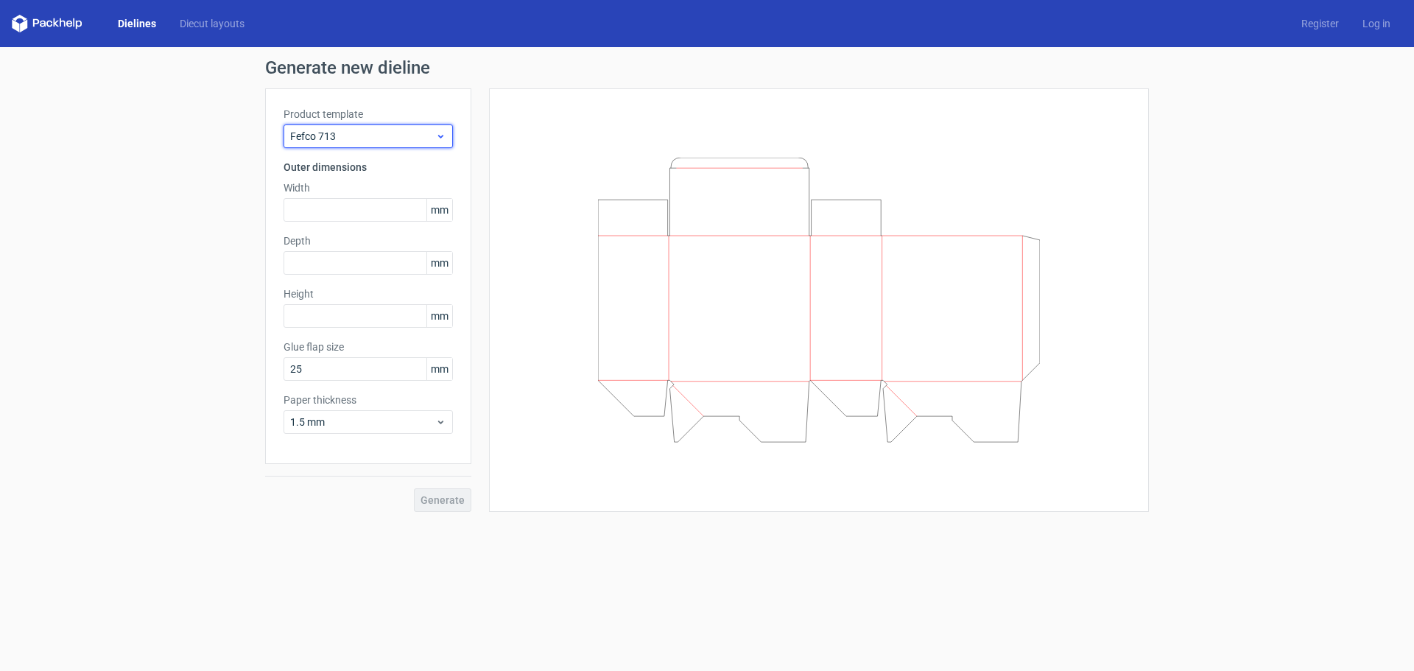
click at [434, 133] on span "Fefco 713" at bounding box center [362, 136] width 145 height 15
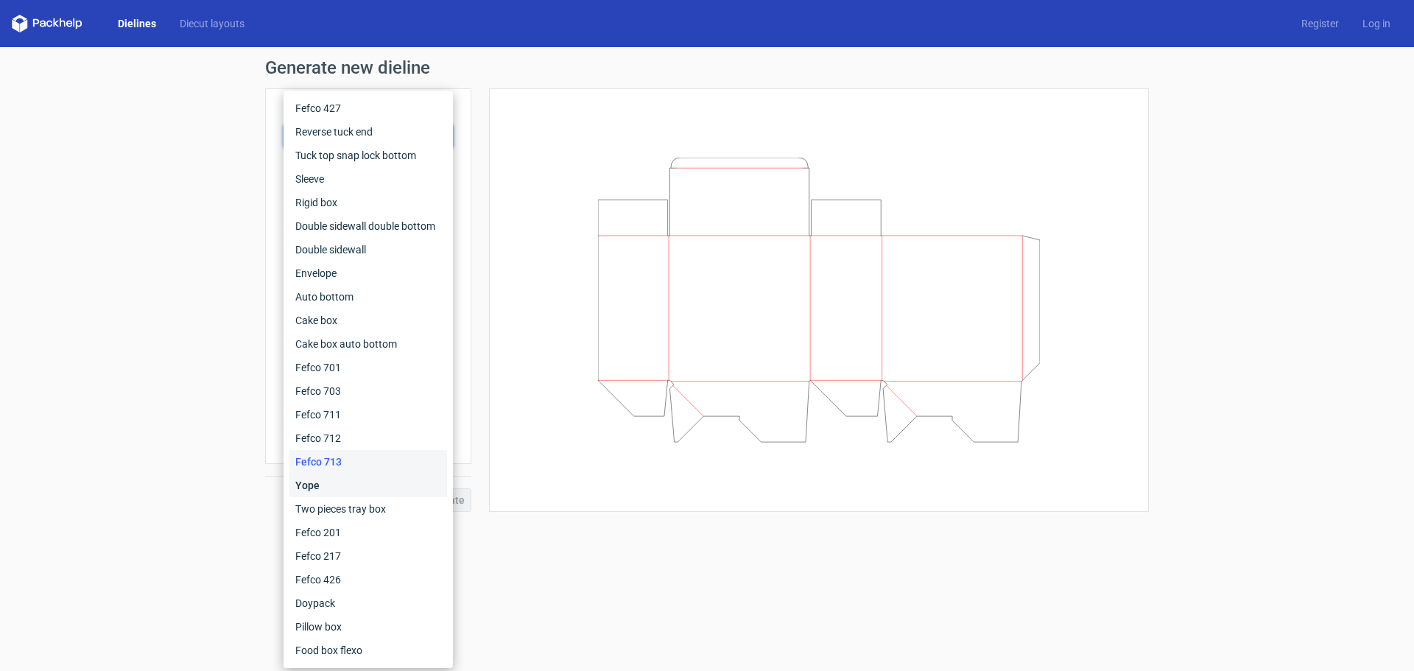
click at [371, 487] on div "Yope" at bounding box center [369, 486] width 158 height 24
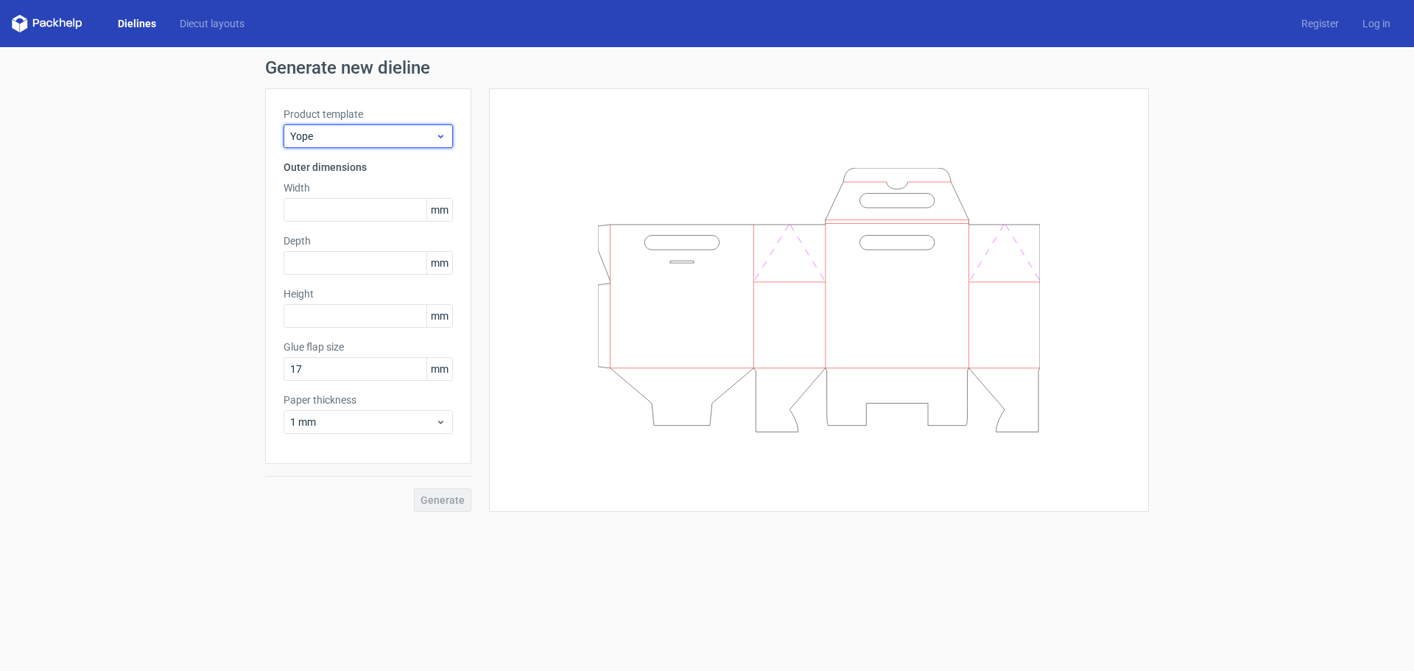
click at [407, 139] on span "Yope" at bounding box center [362, 136] width 145 height 15
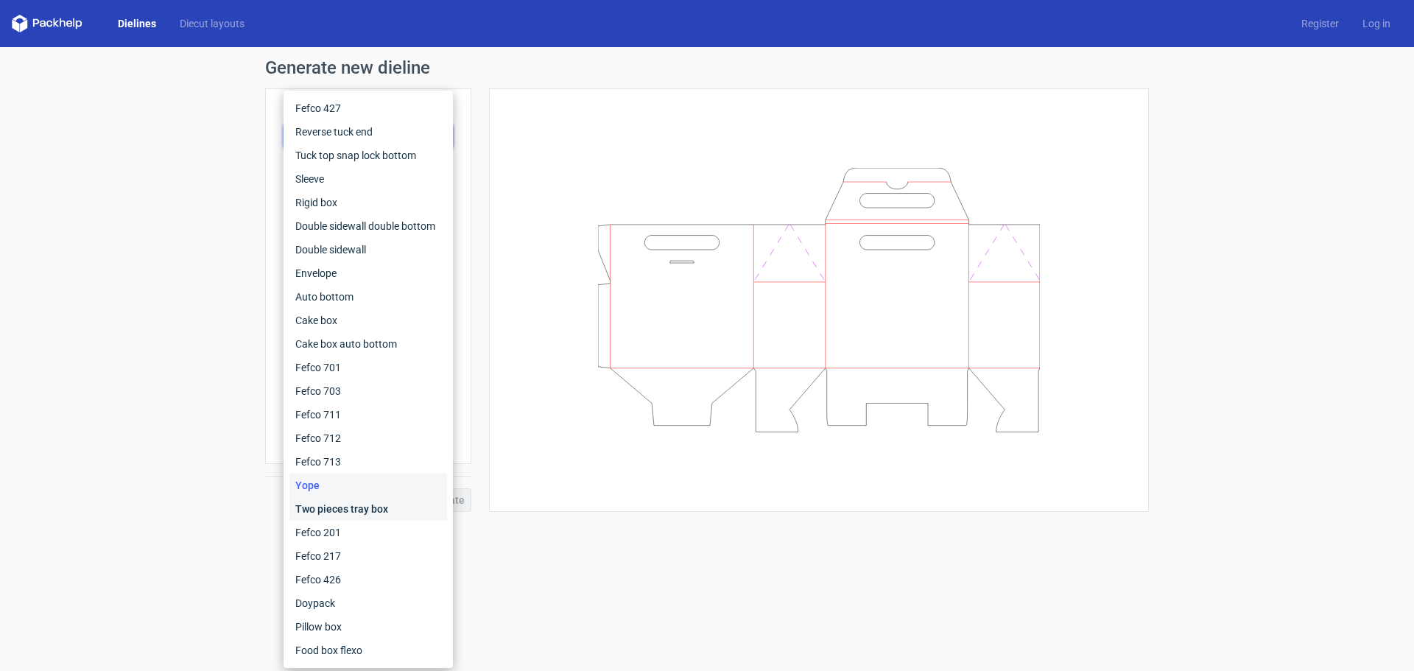
click at [351, 510] on div "Two pieces tray box" at bounding box center [369, 509] width 158 height 24
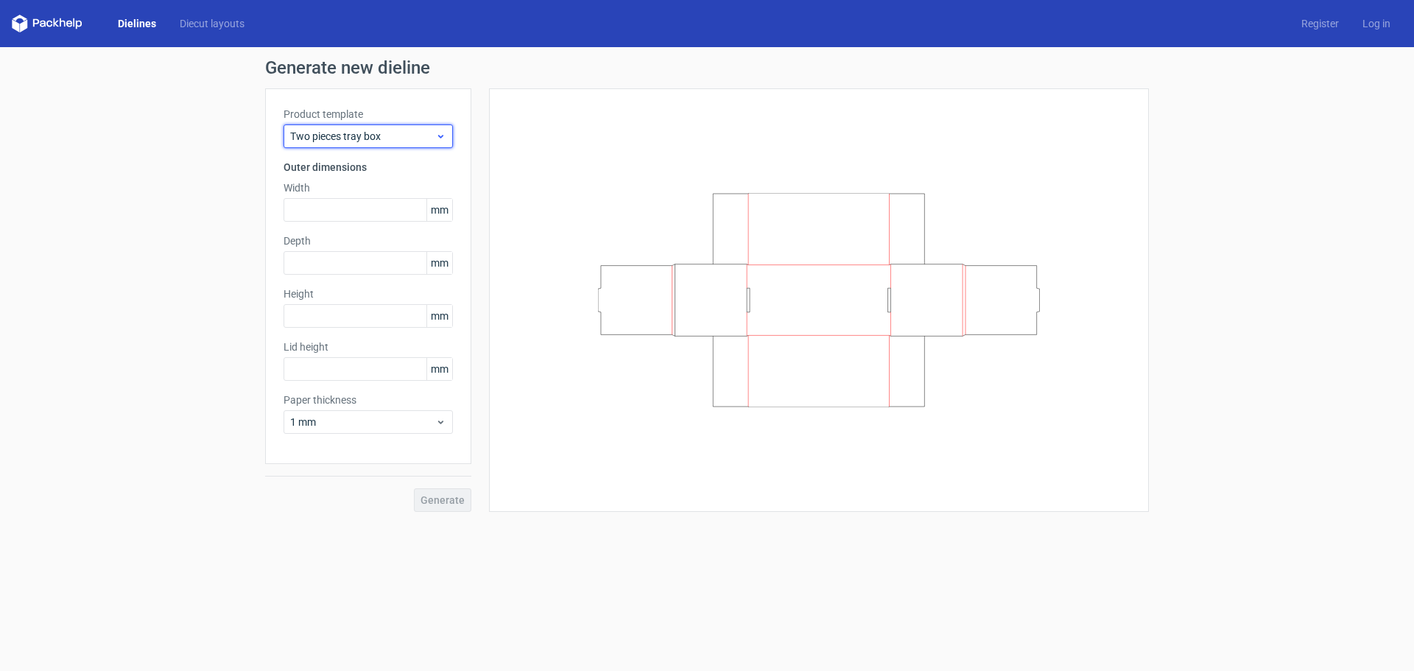
click at [408, 143] on span "Two pieces tray box" at bounding box center [362, 136] width 145 height 15
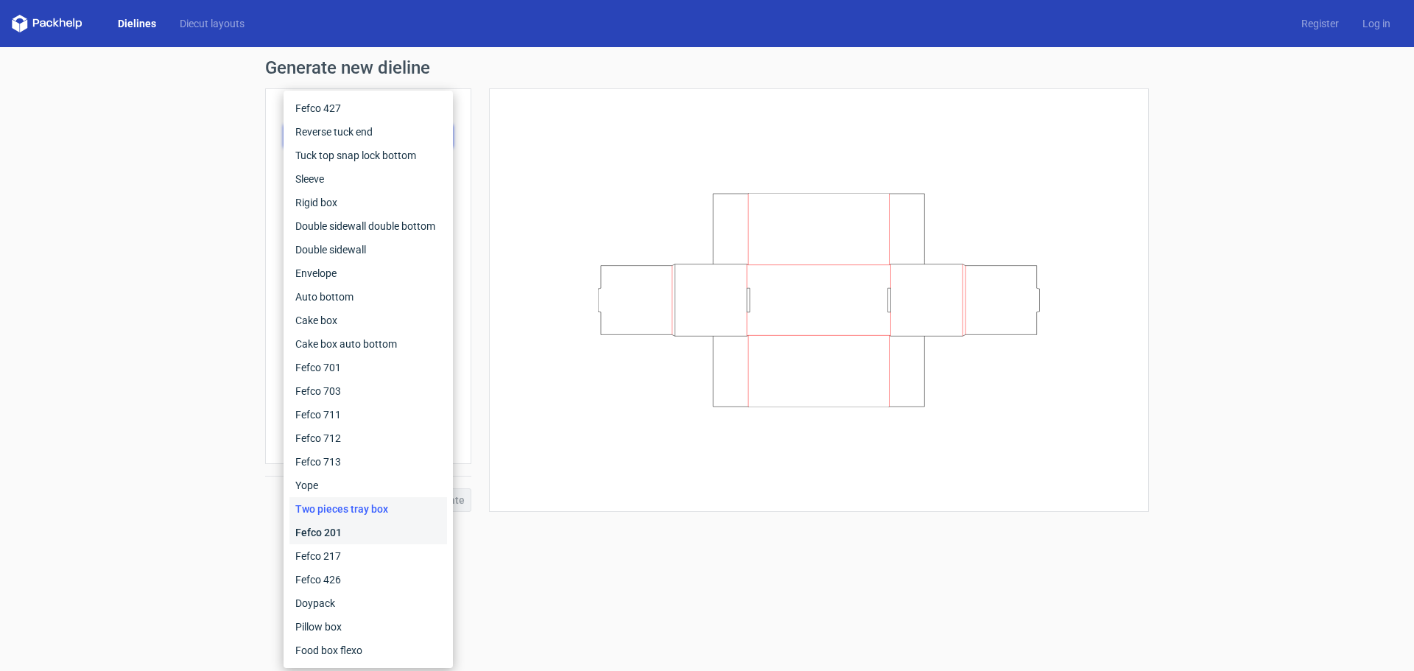
click at [379, 526] on div "Fefco 201" at bounding box center [369, 533] width 158 height 24
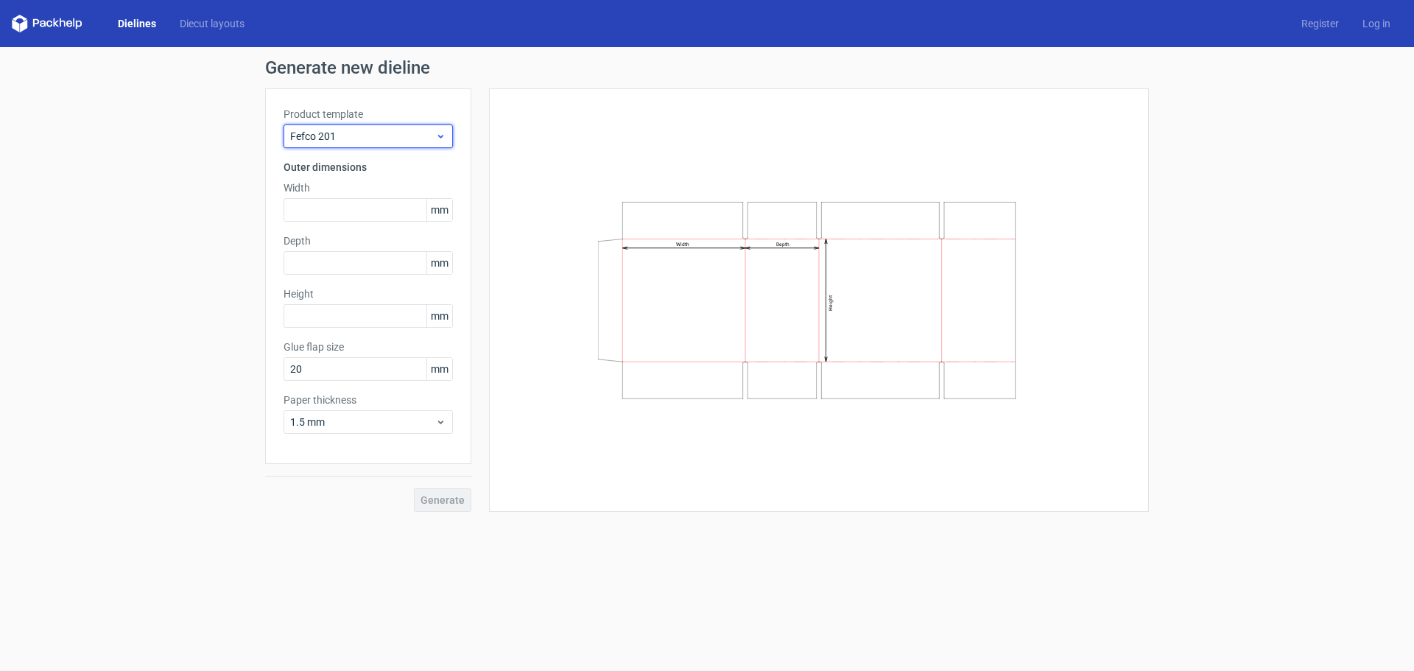
click at [420, 130] on span "Fefco 201" at bounding box center [362, 136] width 145 height 15
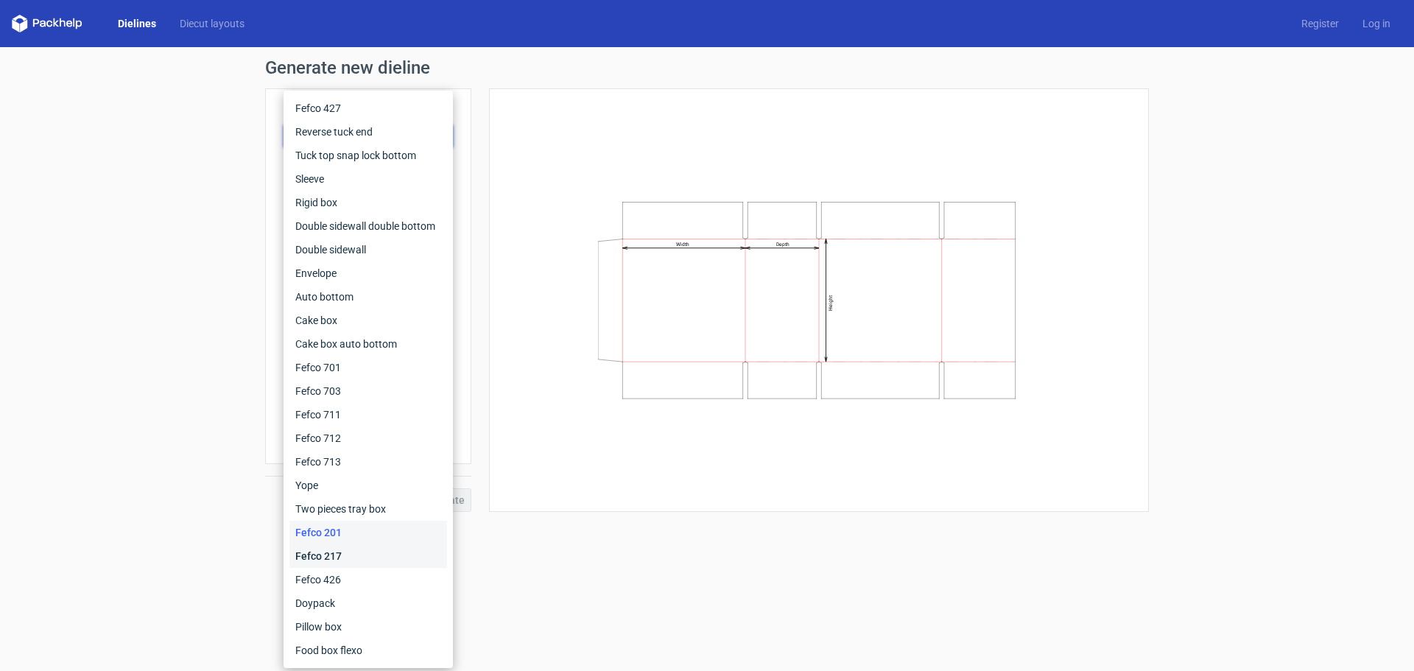
click at [386, 559] on div "Fefco 217" at bounding box center [369, 556] width 158 height 24
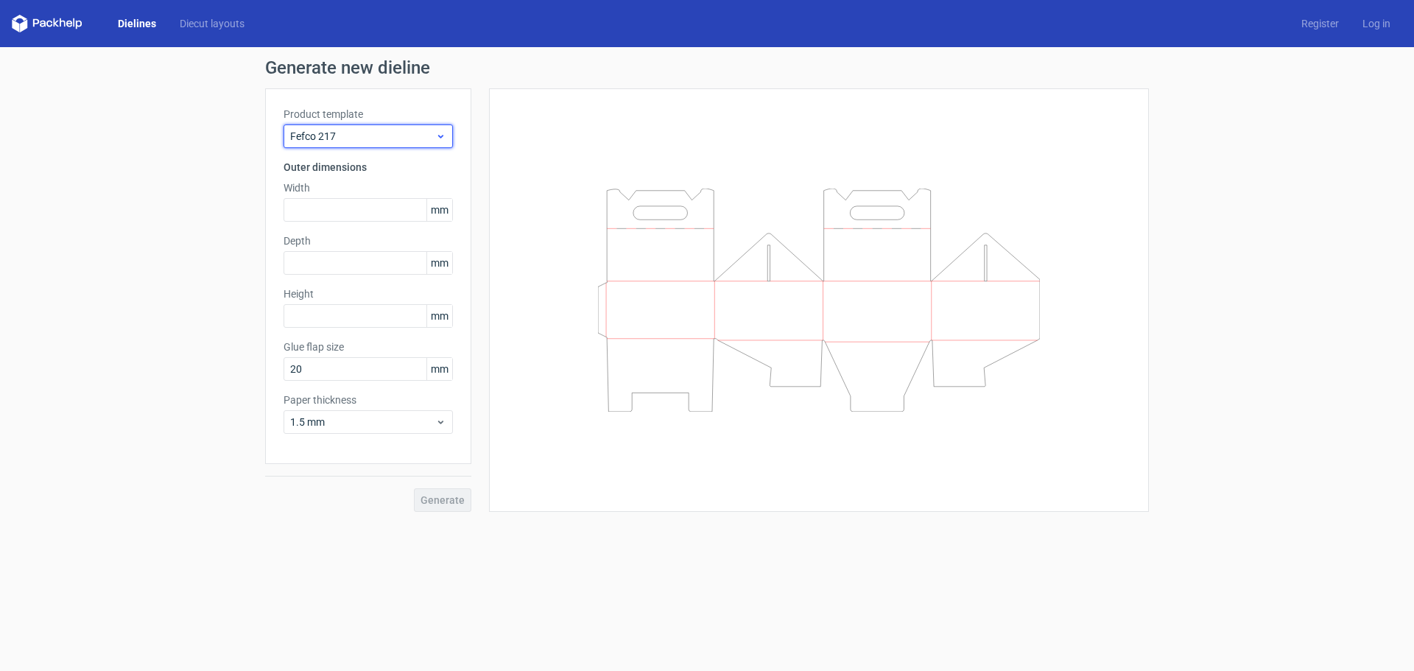
click at [427, 130] on span "Fefco 217" at bounding box center [362, 136] width 145 height 15
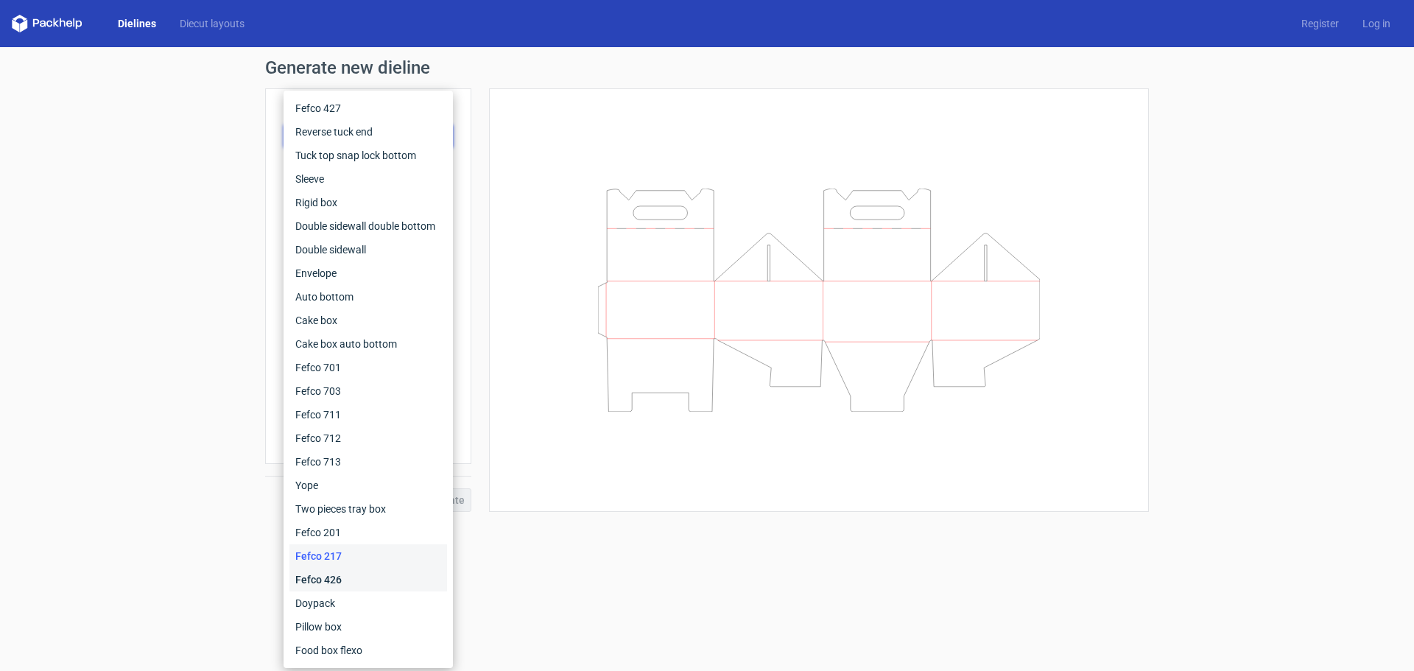
click at [376, 577] on div "Fefco 426" at bounding box center [369, 580] width 158 height 24
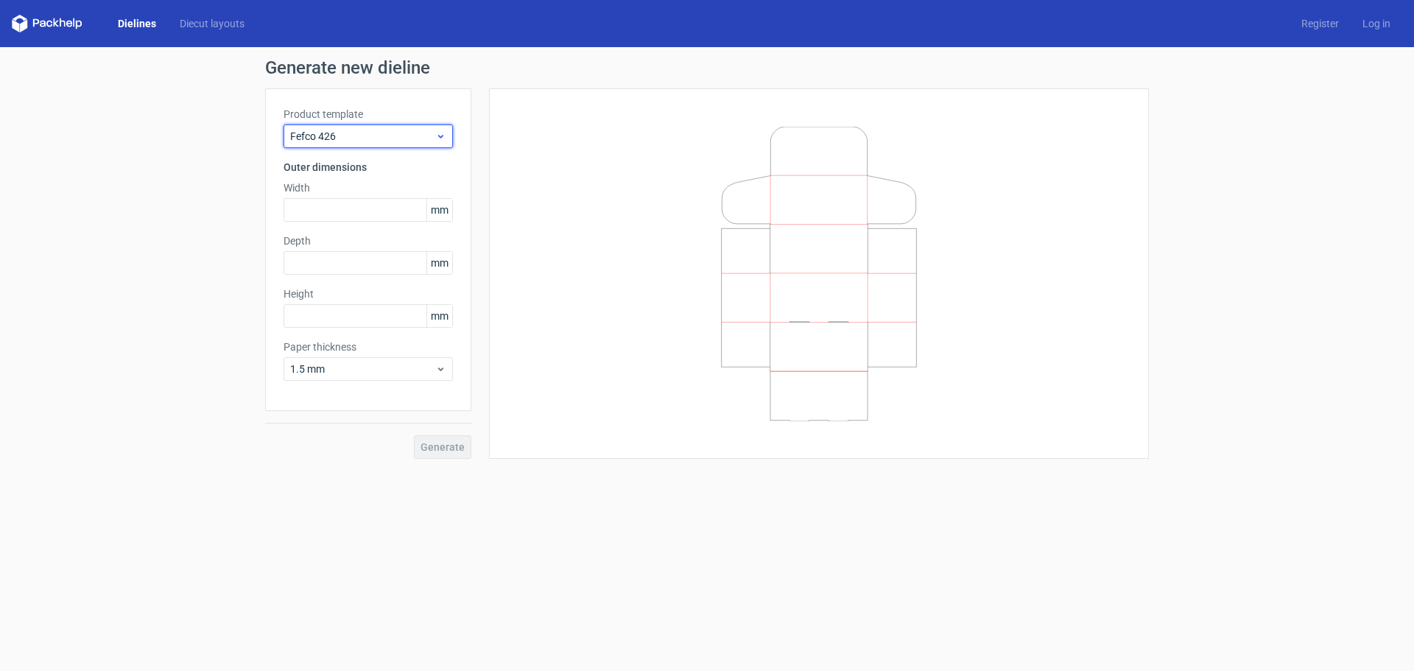
click at [413, 139] on span "Fefco 426" at bounding box center [362, 136] width 145 height 15
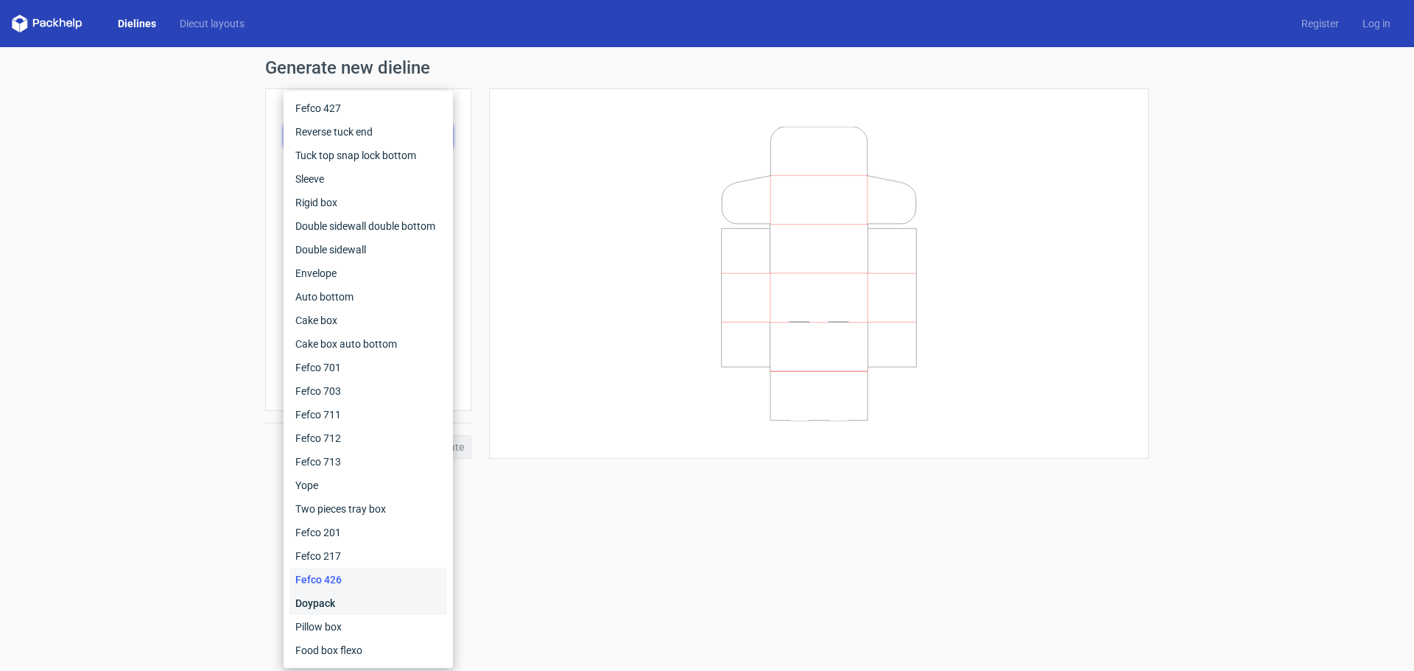
click at [390, 599] on div "Doypack" at bounding box center [369, 604] width 158 height 24
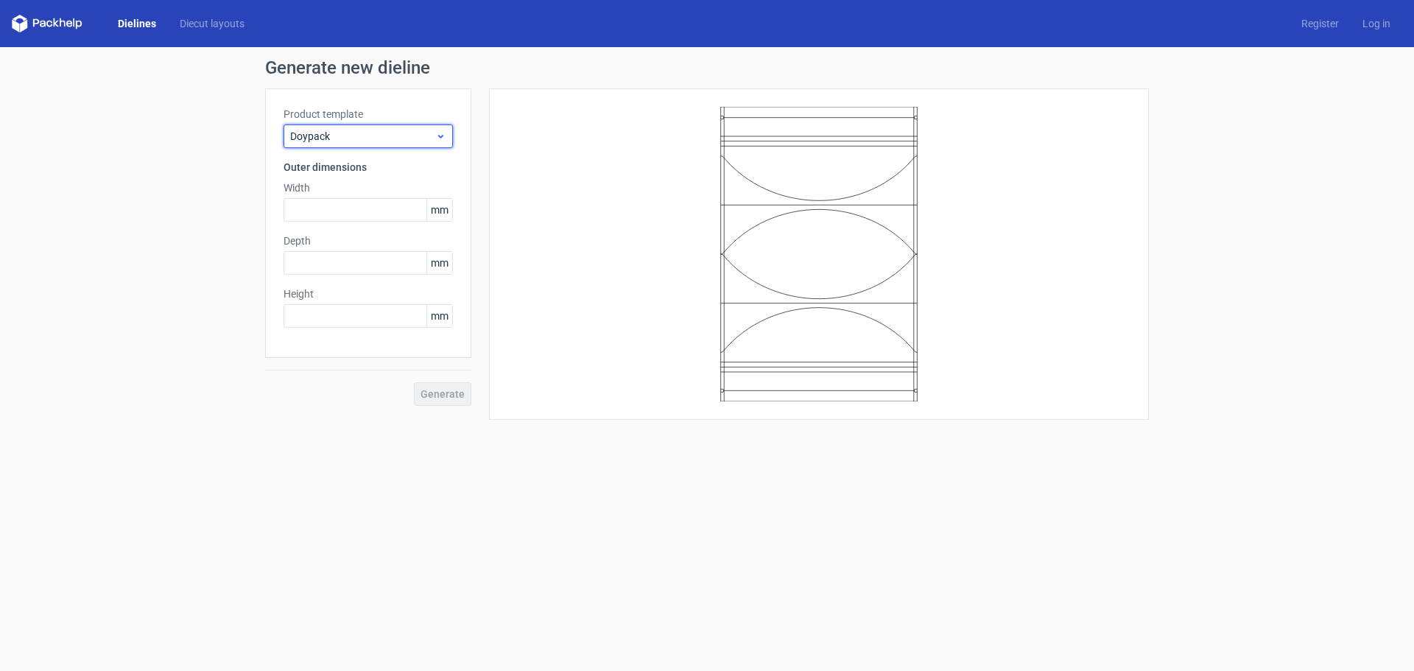
click at [432, 130] on span "Doypack" at bounding box center [362, 136] width 145 height 15
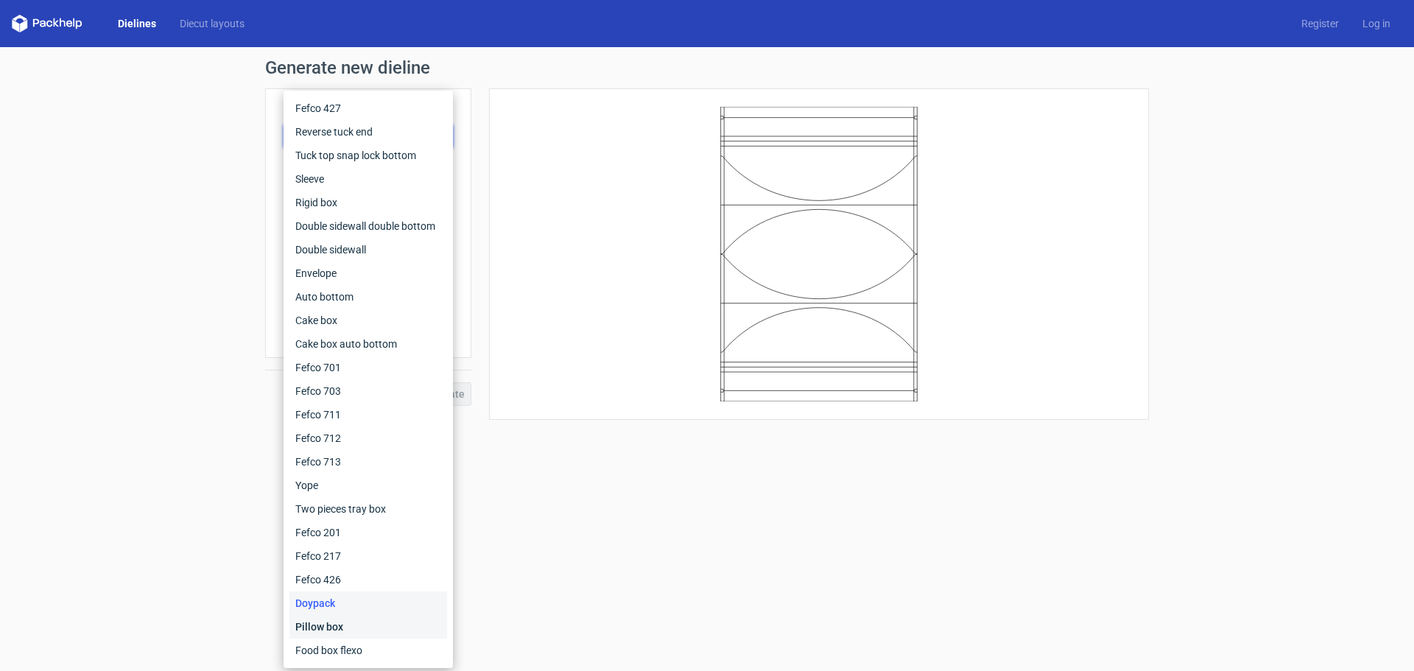
click at [414, 617] on div "Pillow box" at bounding box center [369, 627] width 158 height 24
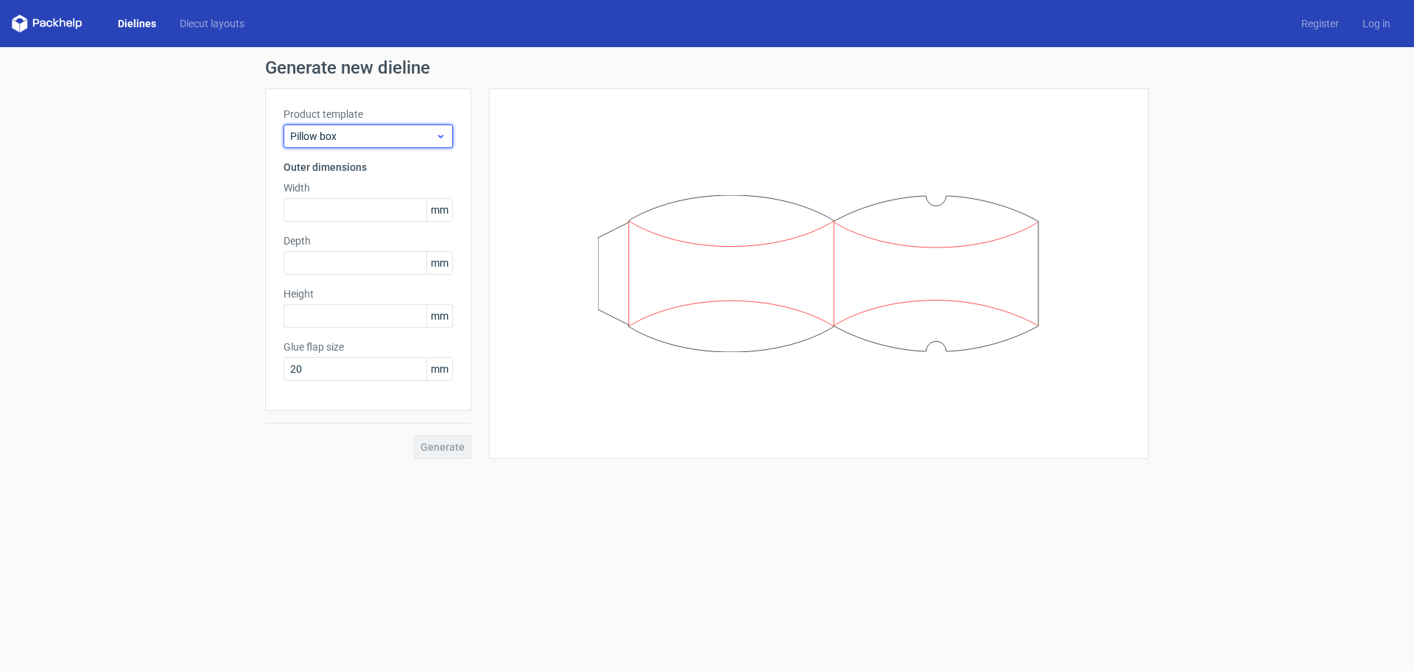
click at [437, 136] on icon at bounding box center [440, 136] width 11 height 12
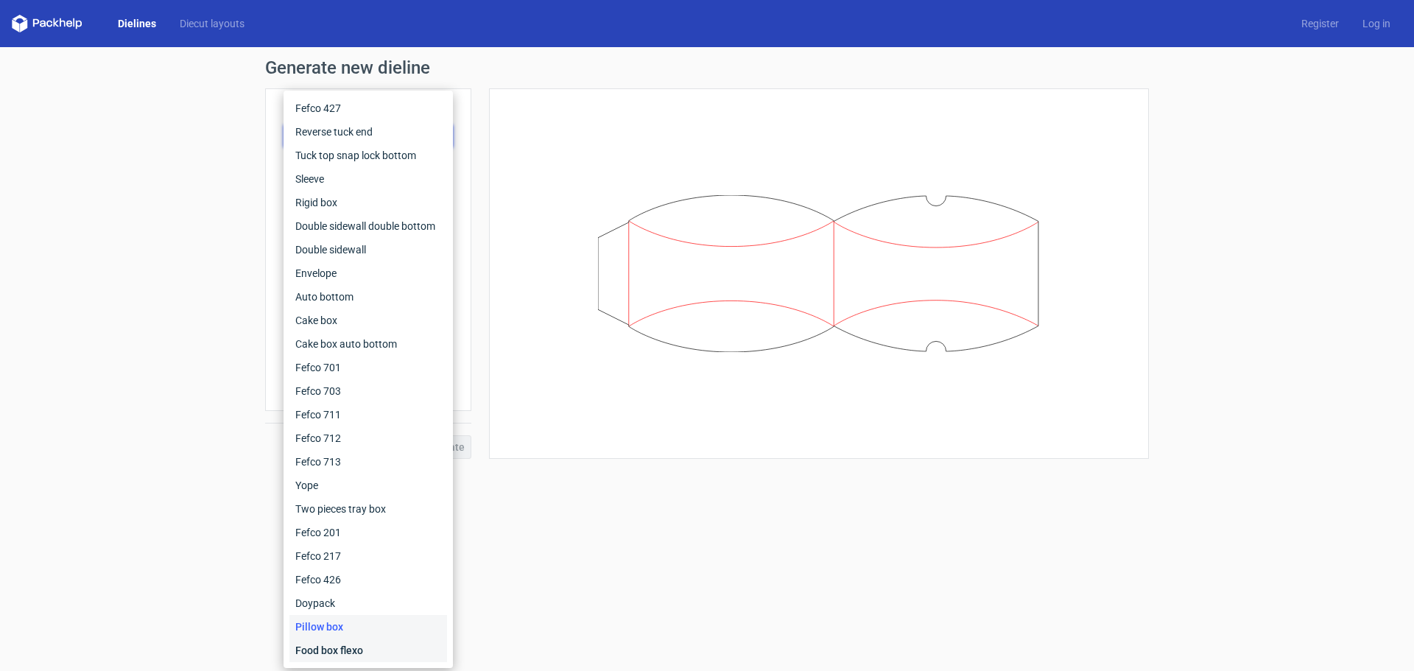
click at [424, 646] on div "Food box flexo" at bounding box center [369, 651] width 158 height 24
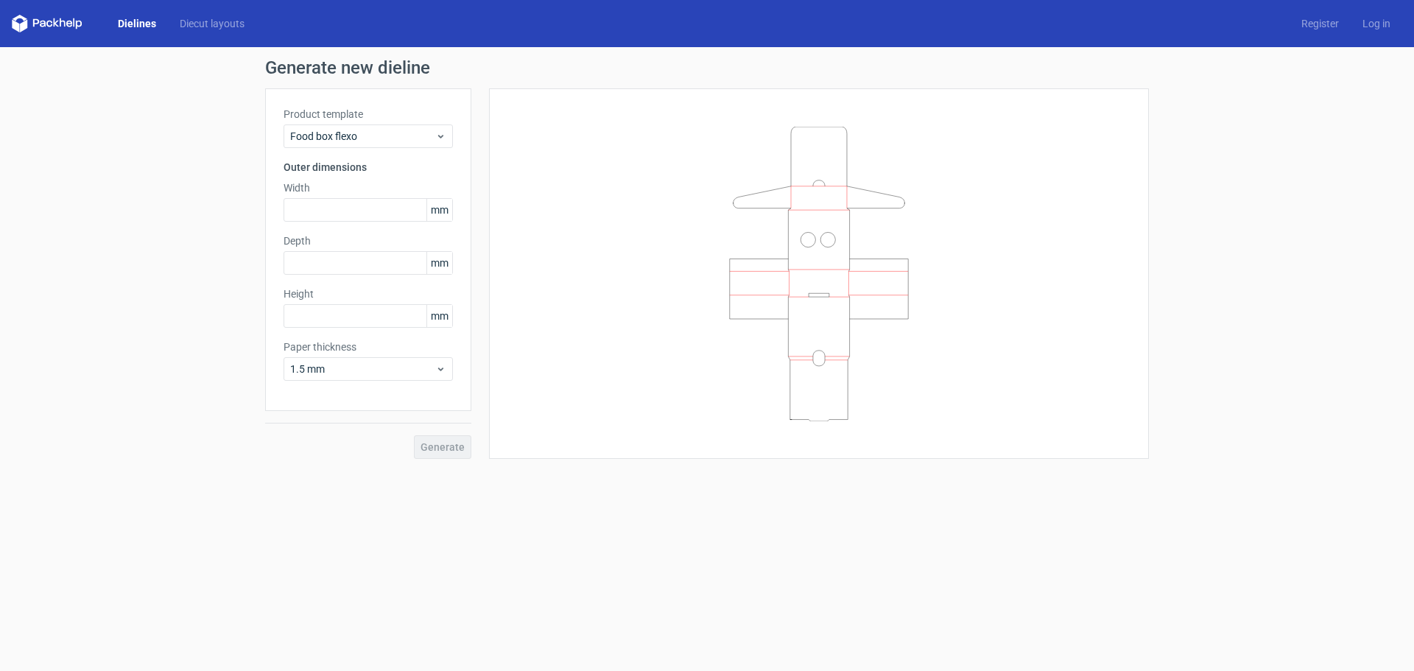
click at [181, 104] on div "Generate new dieline Product template Food box flexo Outer dimensions Width mm …" at bounding box center [707, 259] width 1414 height 424
click at [66, 26] on icon at bounding box center [47, 24] width 71 height 18
